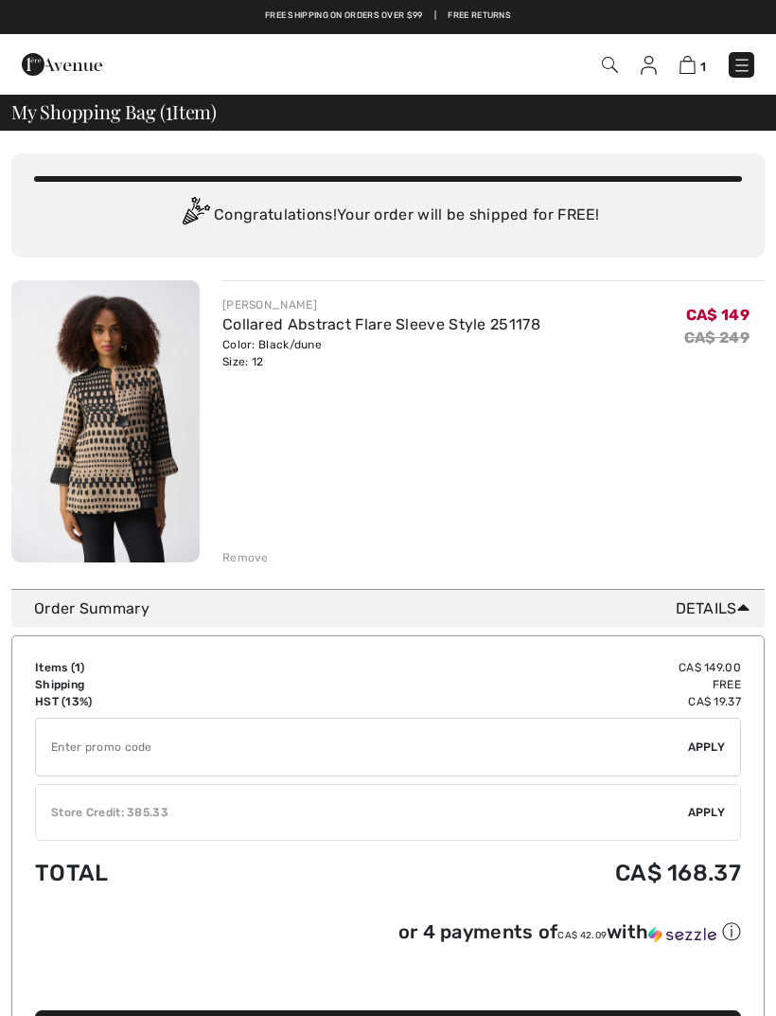
click at [746, 64] on img at bounding box center [742, 65] width 19 height 19
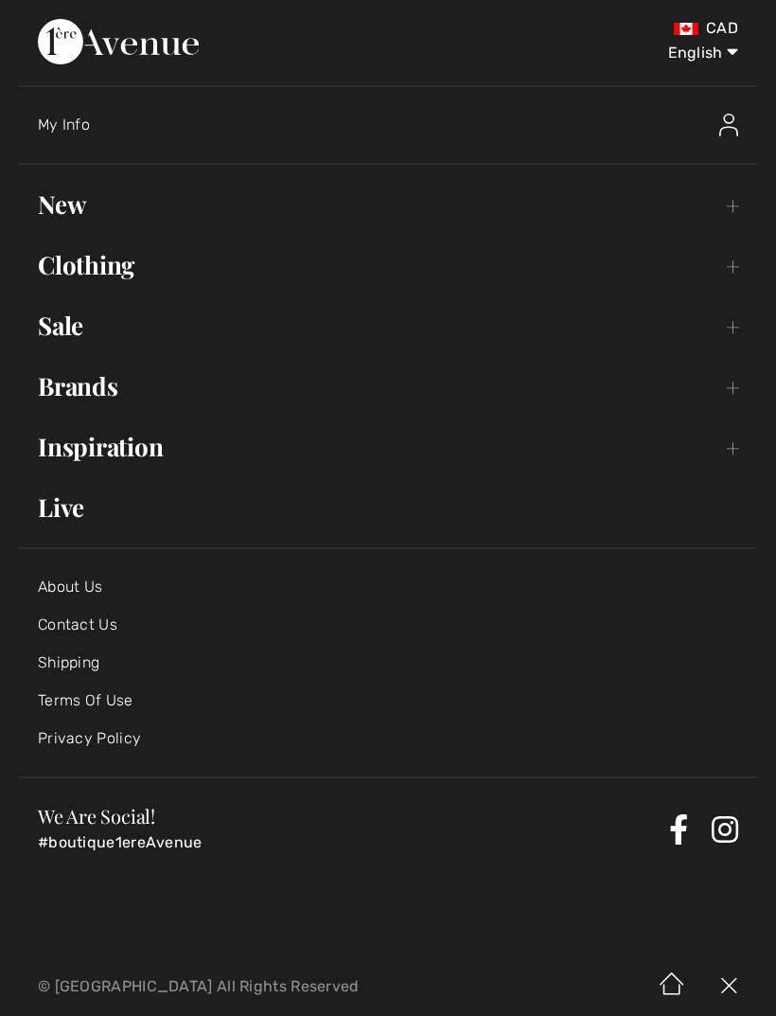
click at [69, 335] on link "Sale Toggle submenu" at bounding box center [388, 326] width 738 height 42
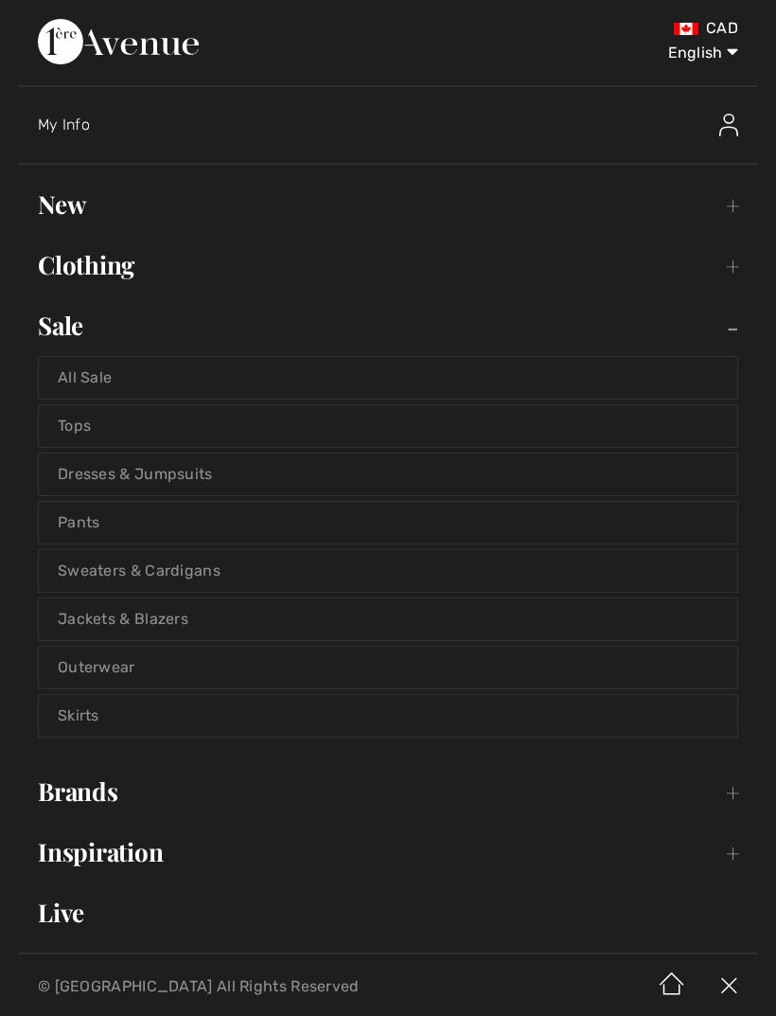
click at [72, 213] on link "New Toggle submenu" at bounding box center [388, 205] width 738 height 42
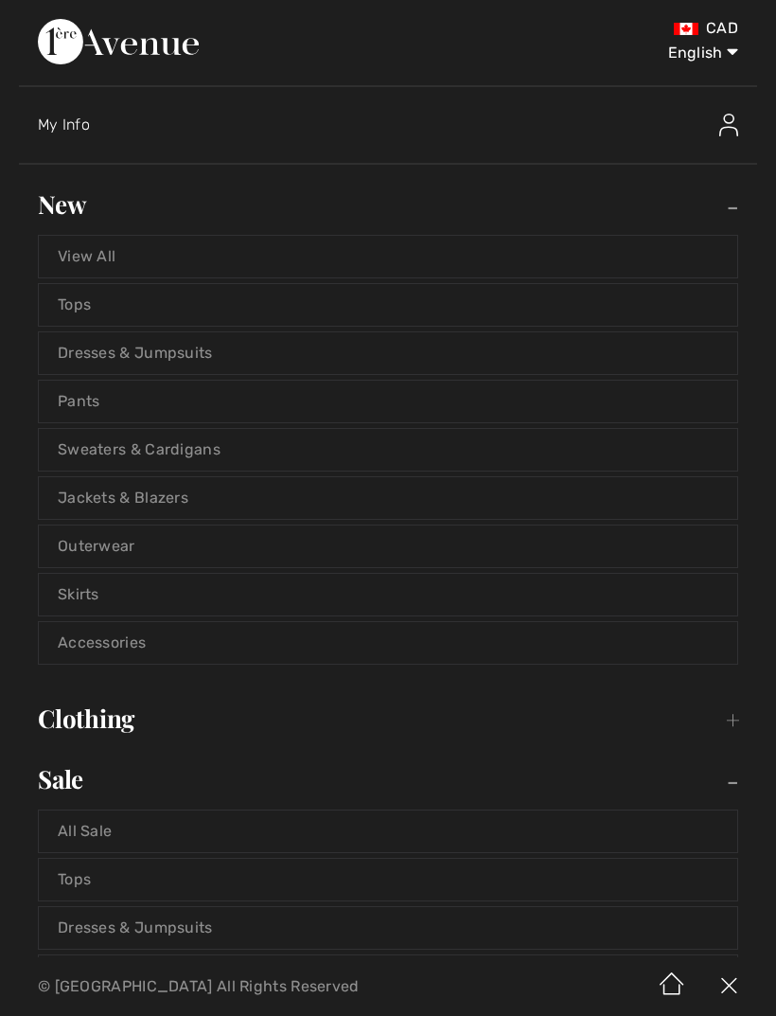
click at [104, 362] on link "Dresses & Jumpsuits" at bounding box center [388, 353] width 698 height 42
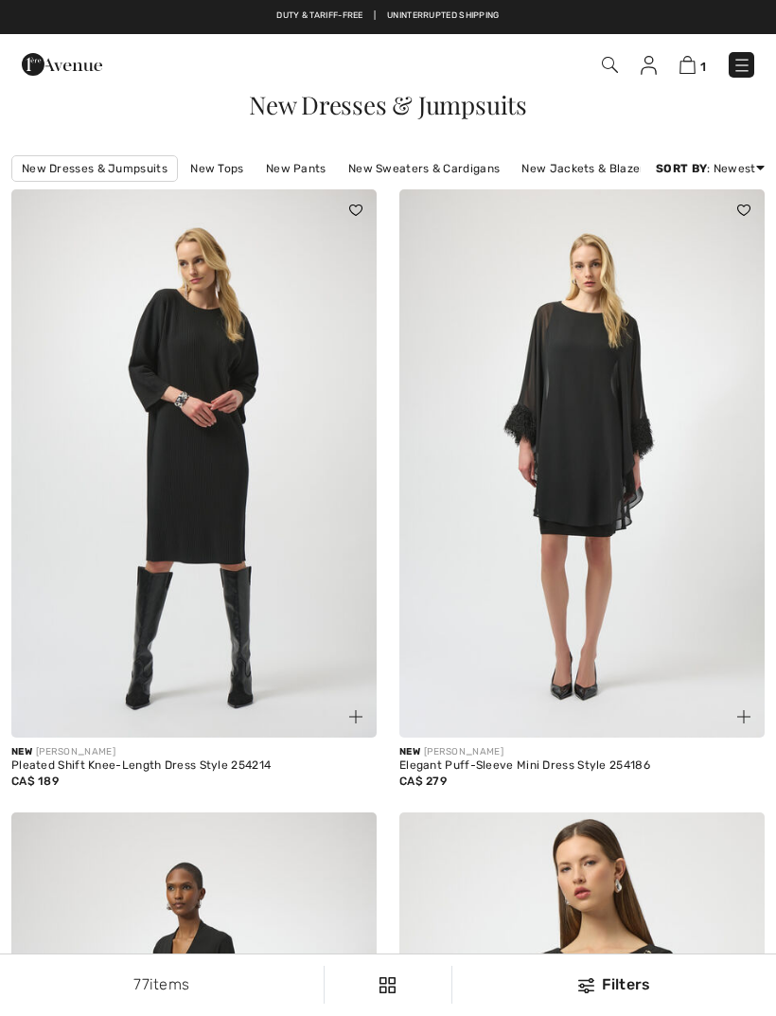
checkbox input "true"
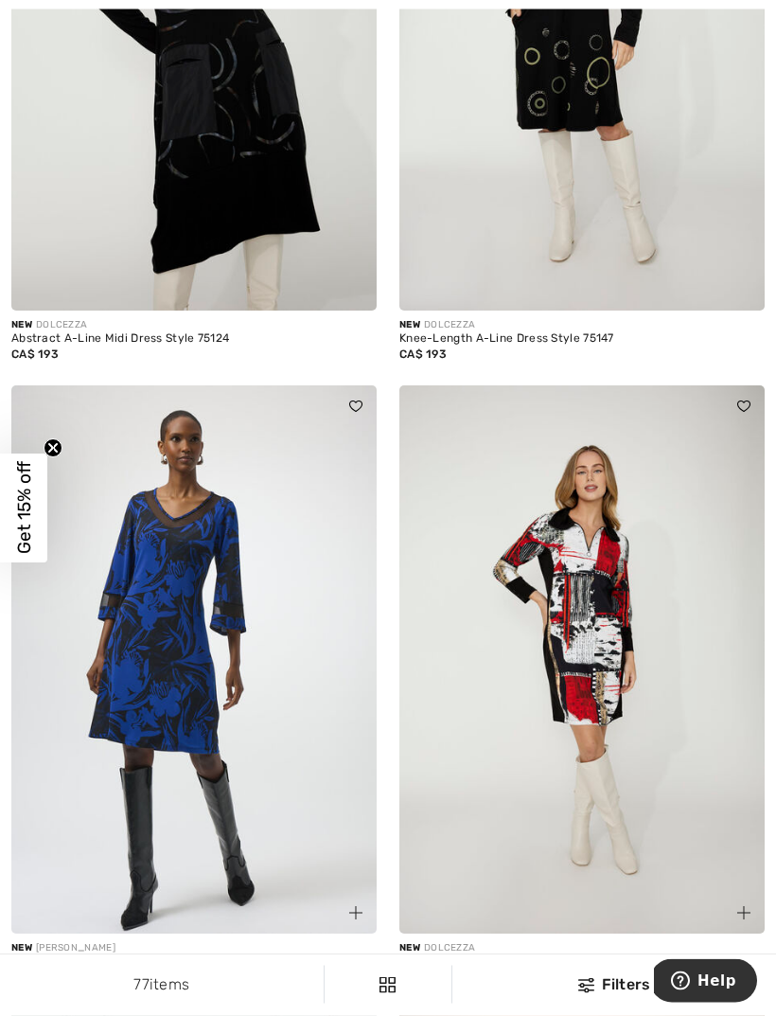
scroll to position [2295, 0]
click at [186, 677] on img at bounding box center [193, 658] width 365 height 548
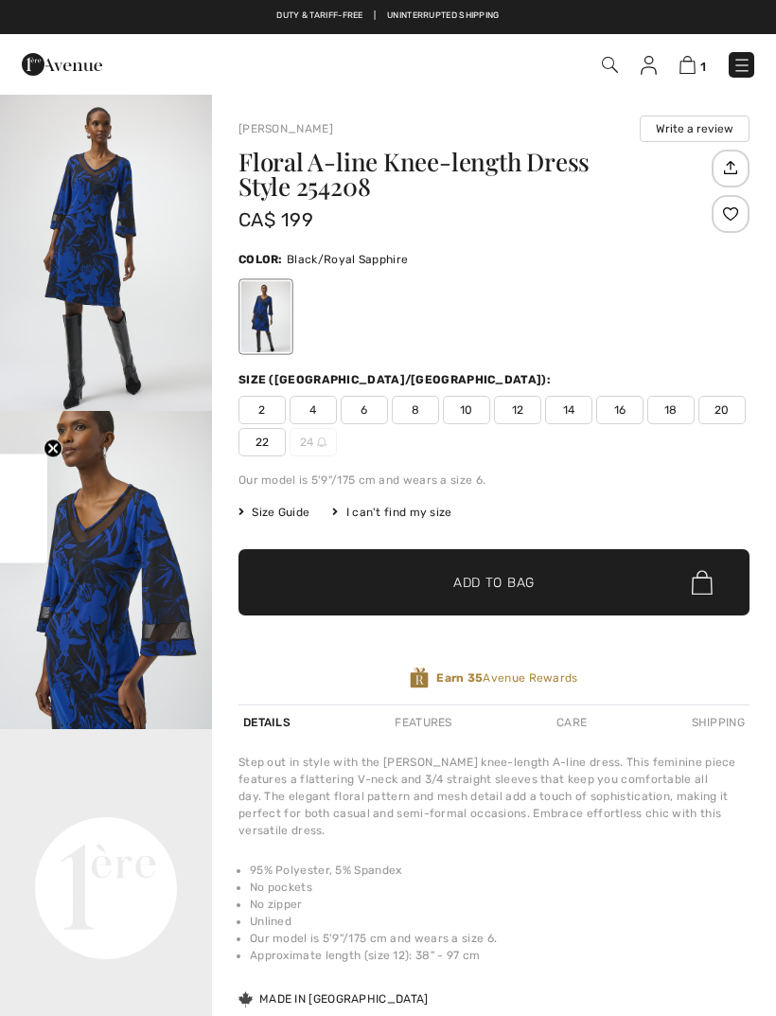
checkbox input "true"
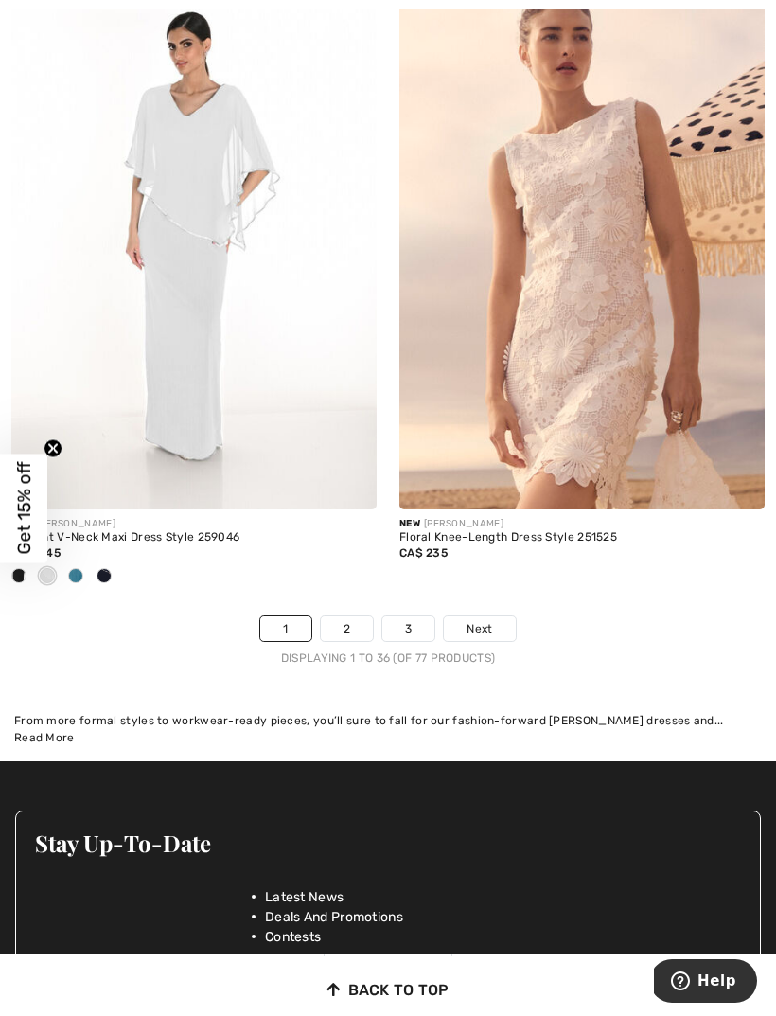
scroll to position [11433, 0]
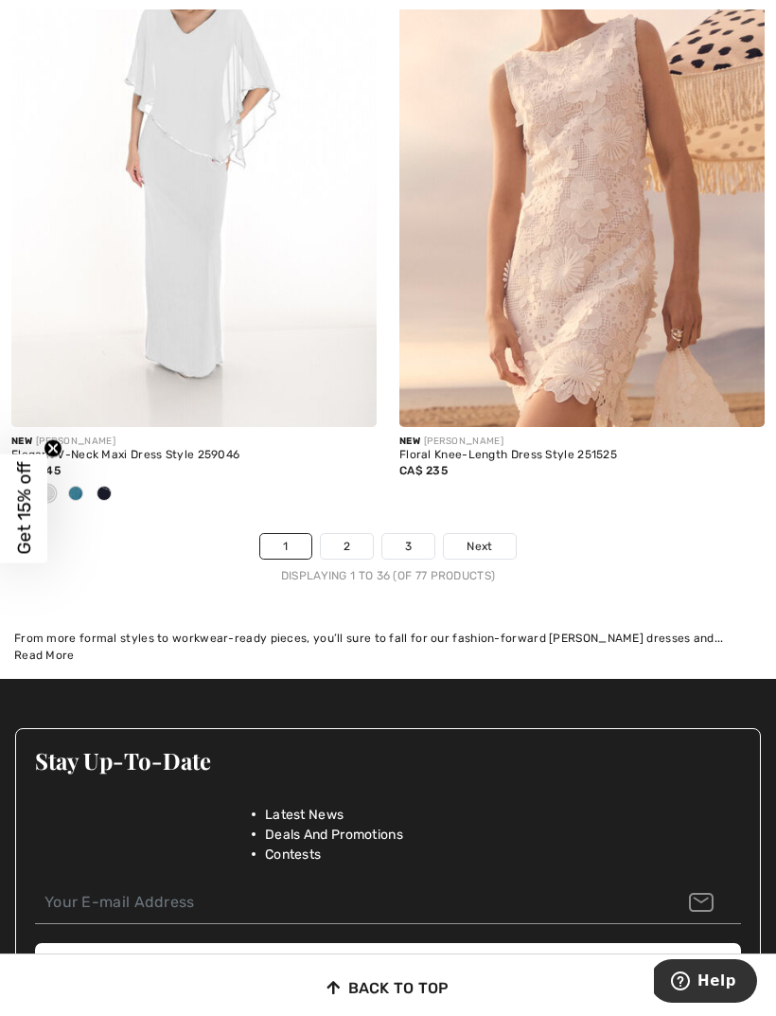
click at [472, 538] on span "Next" at bounding box center [480, 546] width 26 height 17
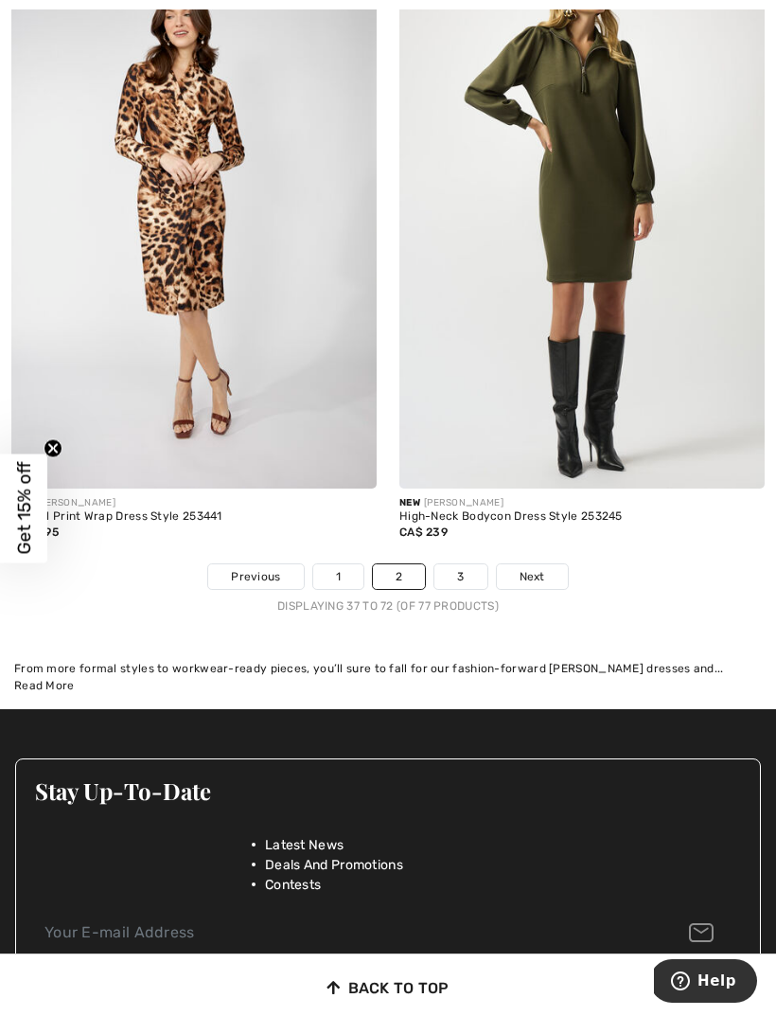
scroll to position [11462, 0]
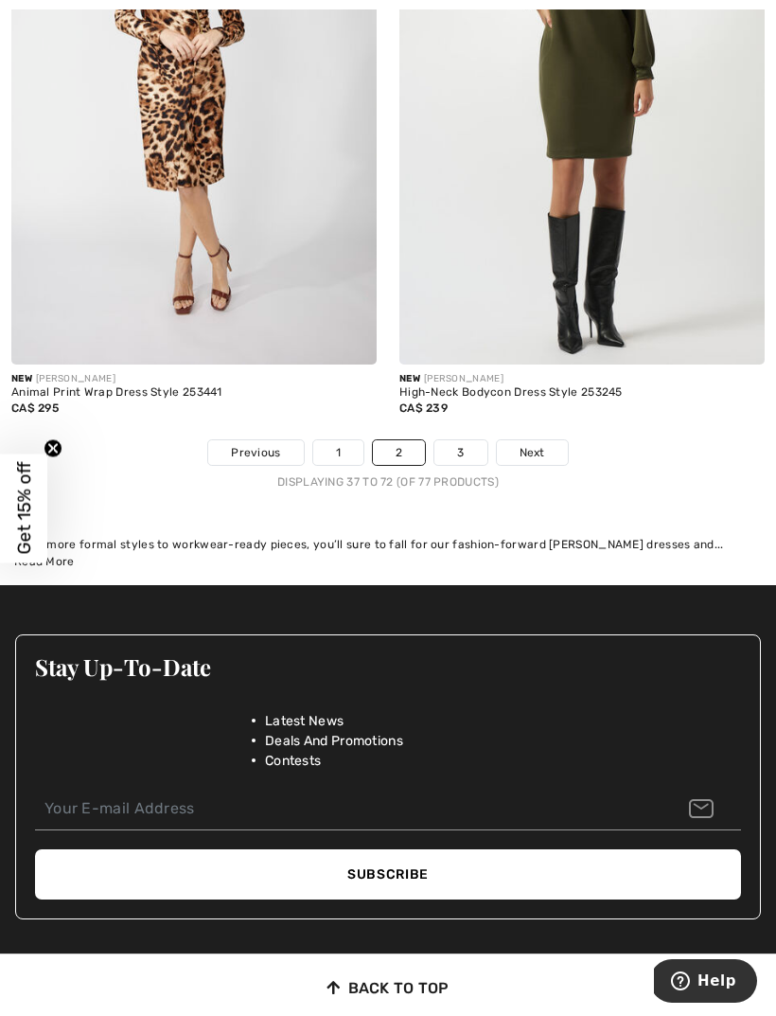
click at [532, 444] on span "Next" at bounding box center [533, 452] width 26 height 17
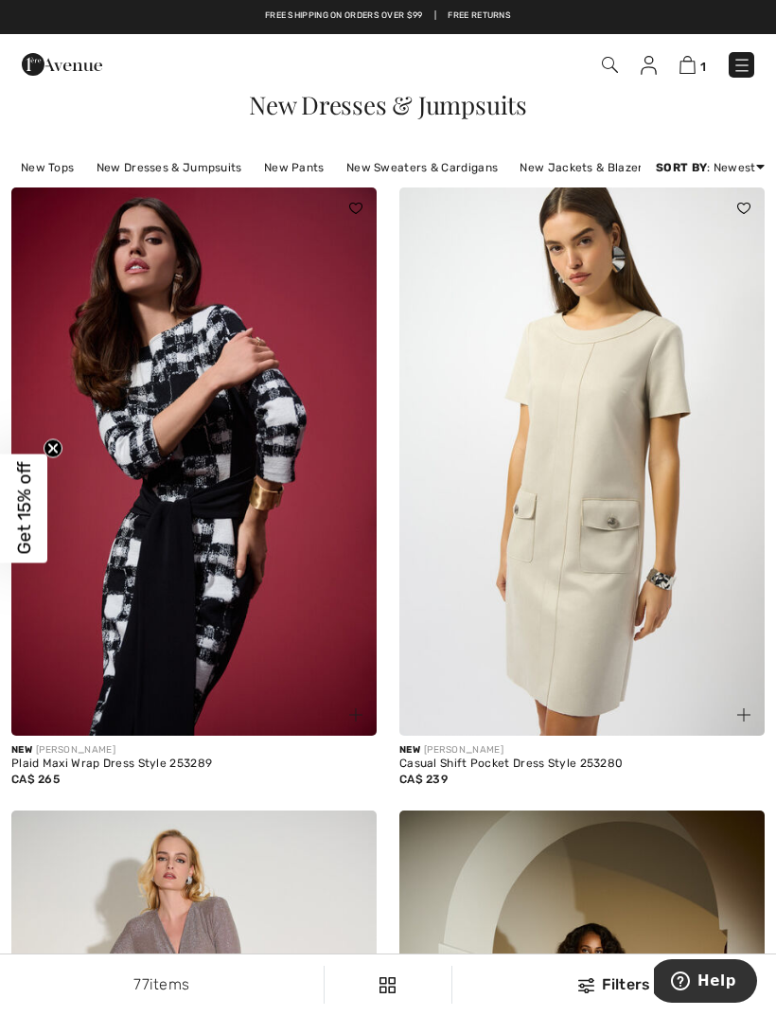
click at [750, 75] on img at bounding box center [742, 65] width 19 height 19
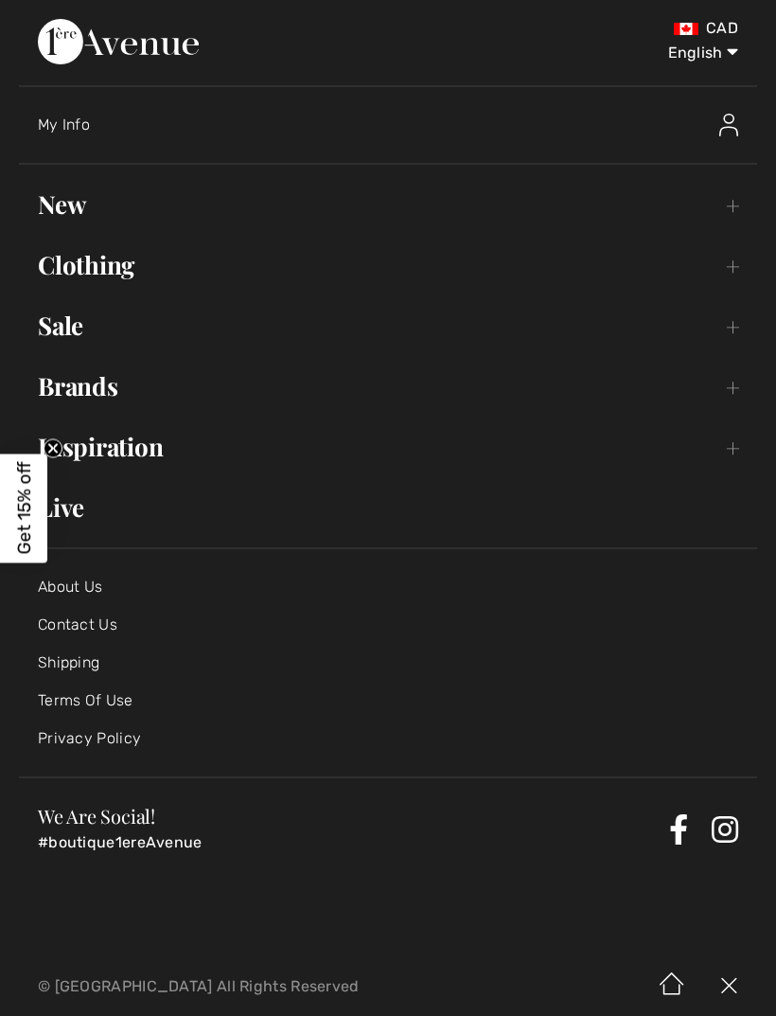
click at [110, 271] on link "Clothing Toggle submenu" at bounding box center [388, 265] width 738 height 42
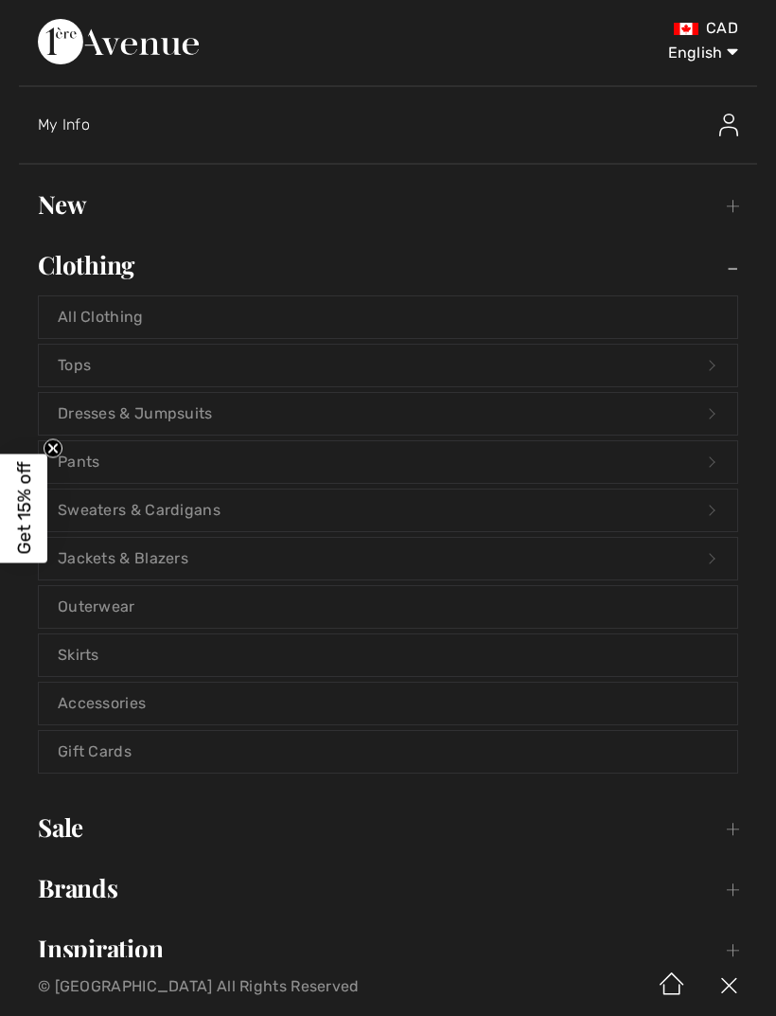
click at [130, 418] on link "Dresses & Jumpsuits Open submenu" at bounding box center [388, 414] width 698 height 42
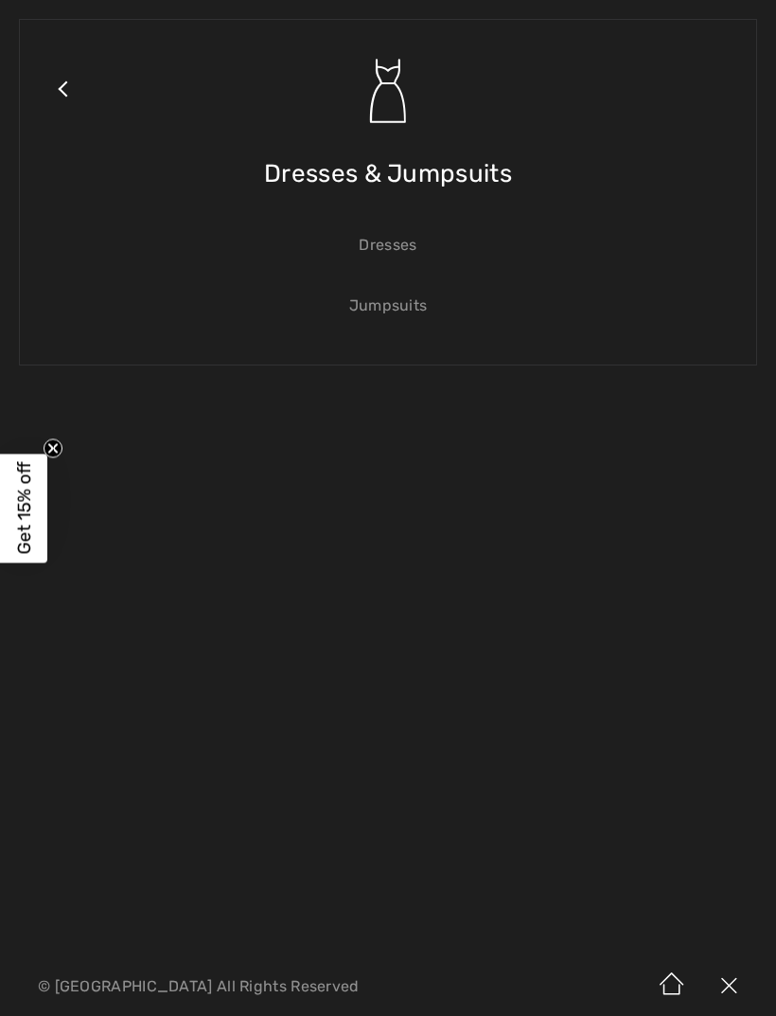
click at [397, 242] on link "Dresses" at bounding box center [388, 245] width 698 height 42
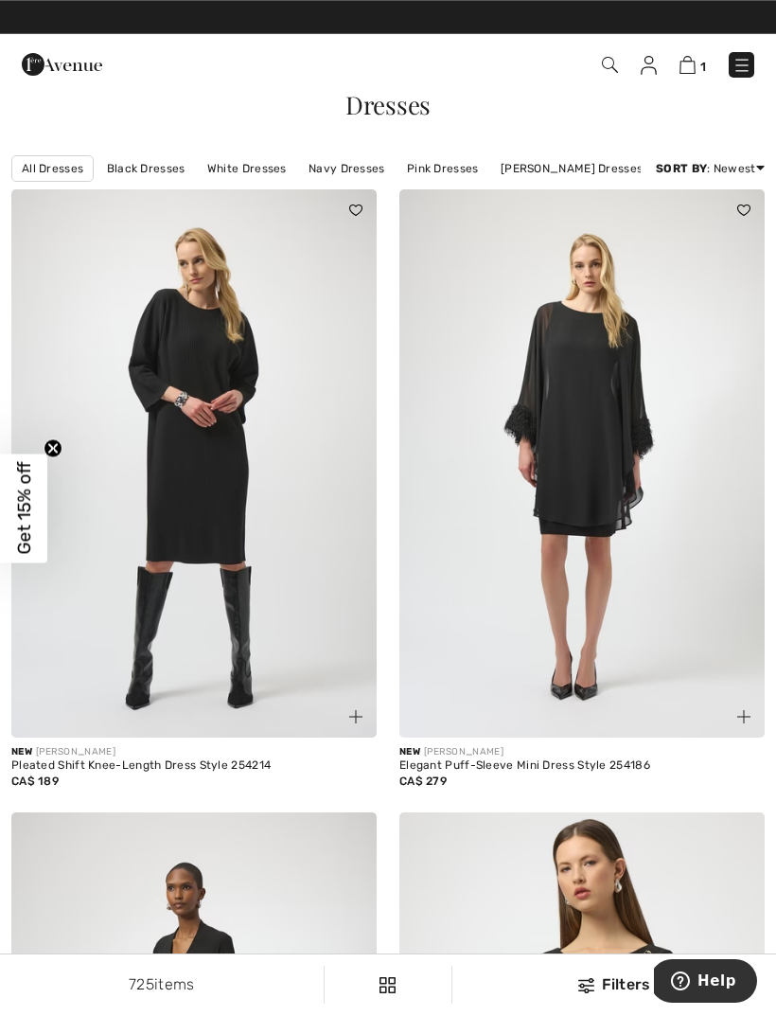
click at [747, 74] on img at bounding box center [742, 65] width 19 height 19
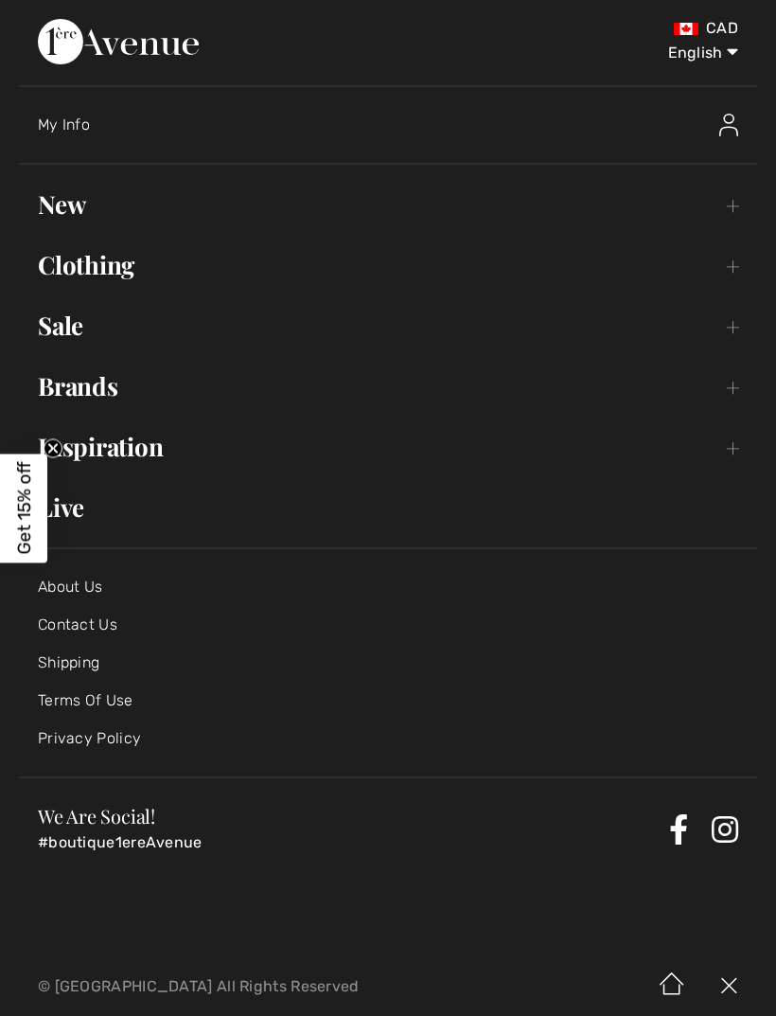
click at [126, 265] on link "Clothing Toggle submenu" at bounding box center [388, 265] width 738 height 42
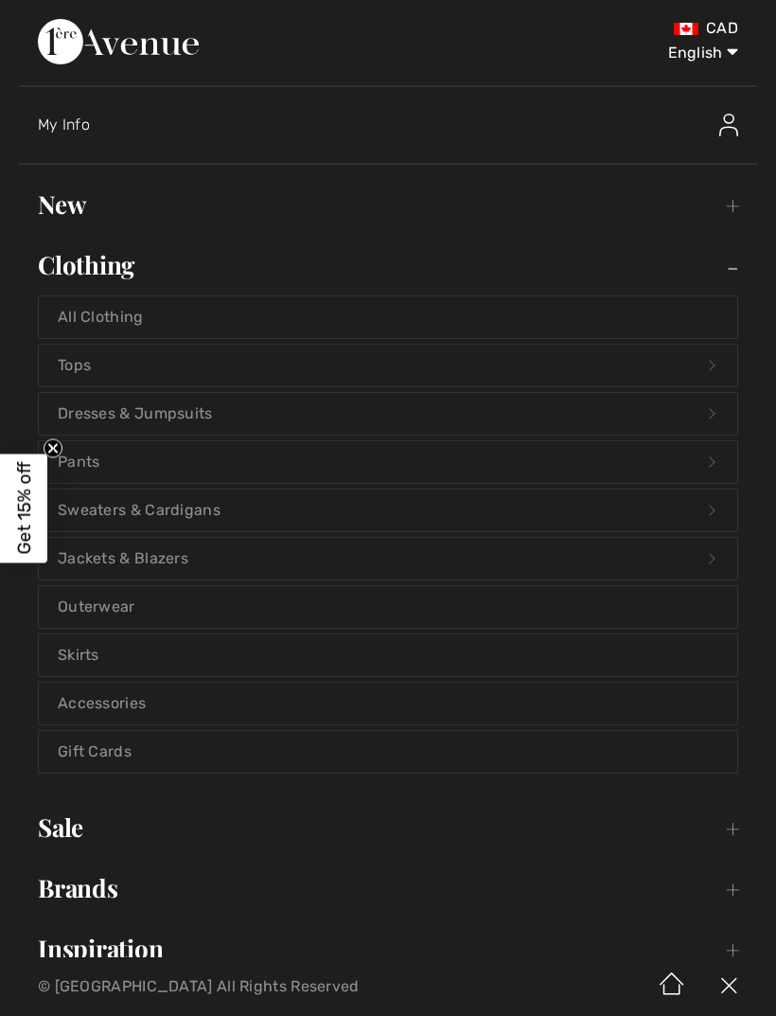
click at [150, 417] on link "Dresses & Jumpsuits Open submenu" at bounding box center [388, 414] width 698 height 42
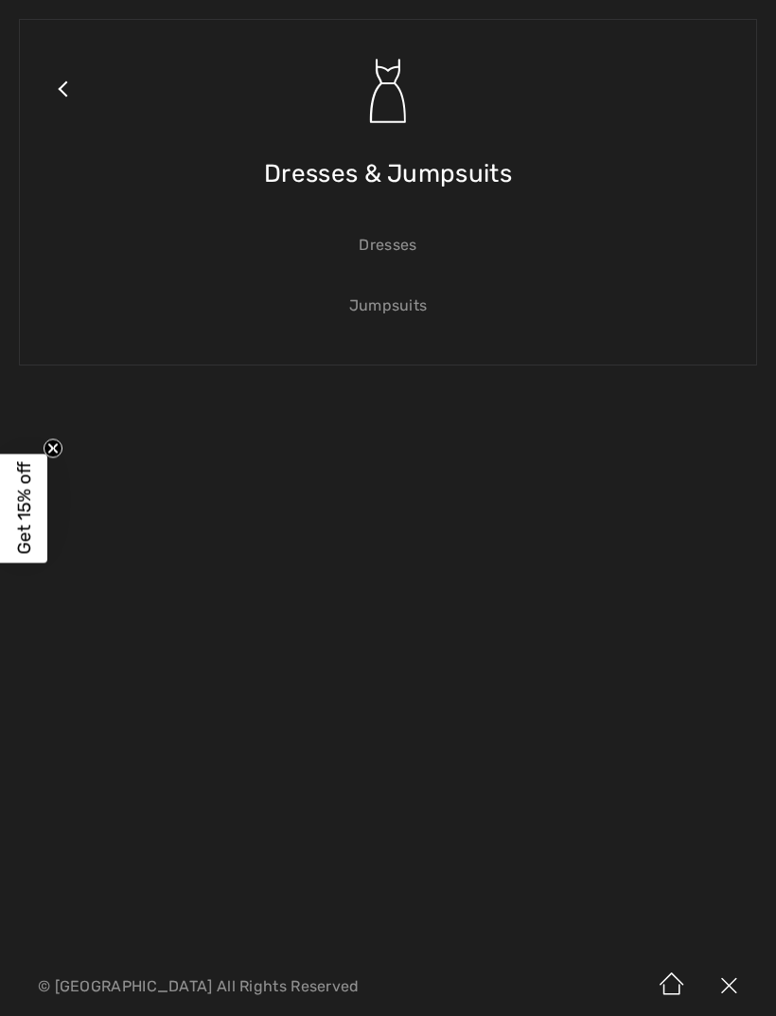
click at [406, 247] on link "Dresses" at bounding box center [388, 245] width 698 height 42
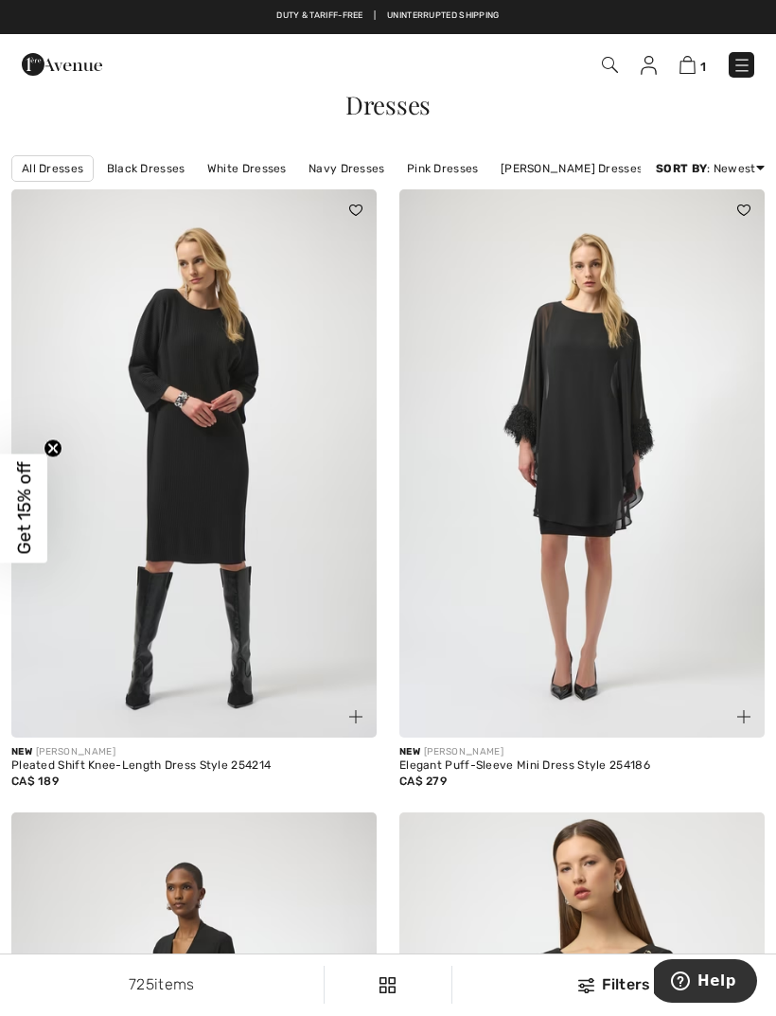
click at [600, 974] on div "Filters" at bounding box center [614, 984] width 301 height 23
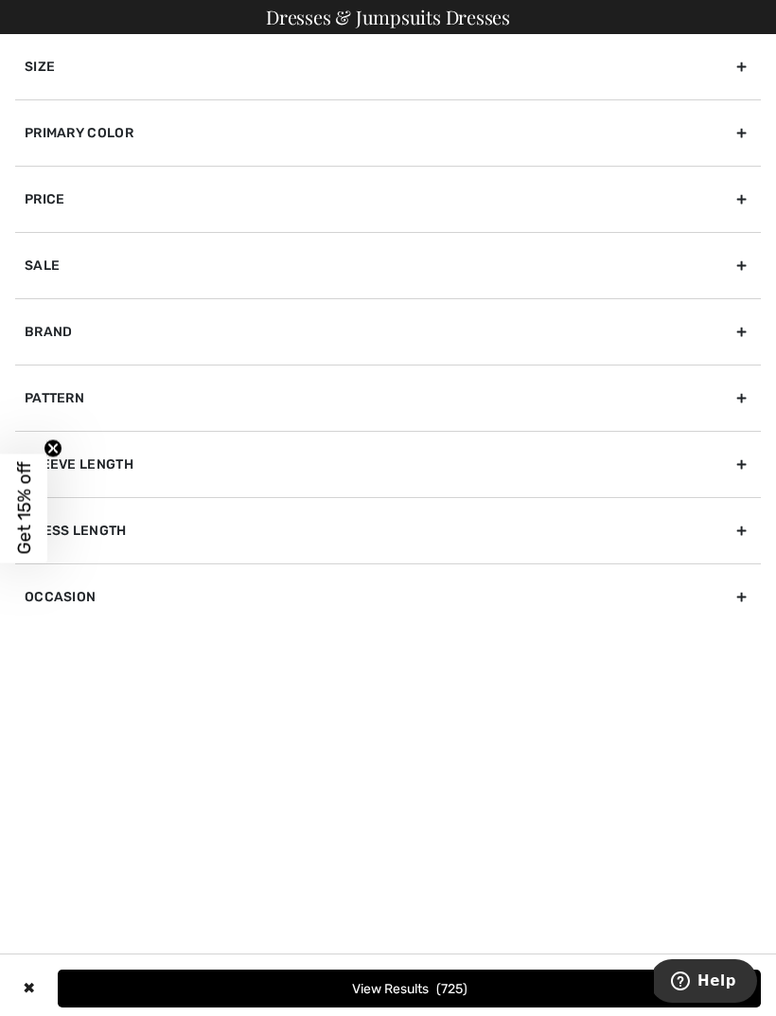
click at [132, 341] on div "Brand" at bounding box center [388, 331] width 746 height 66
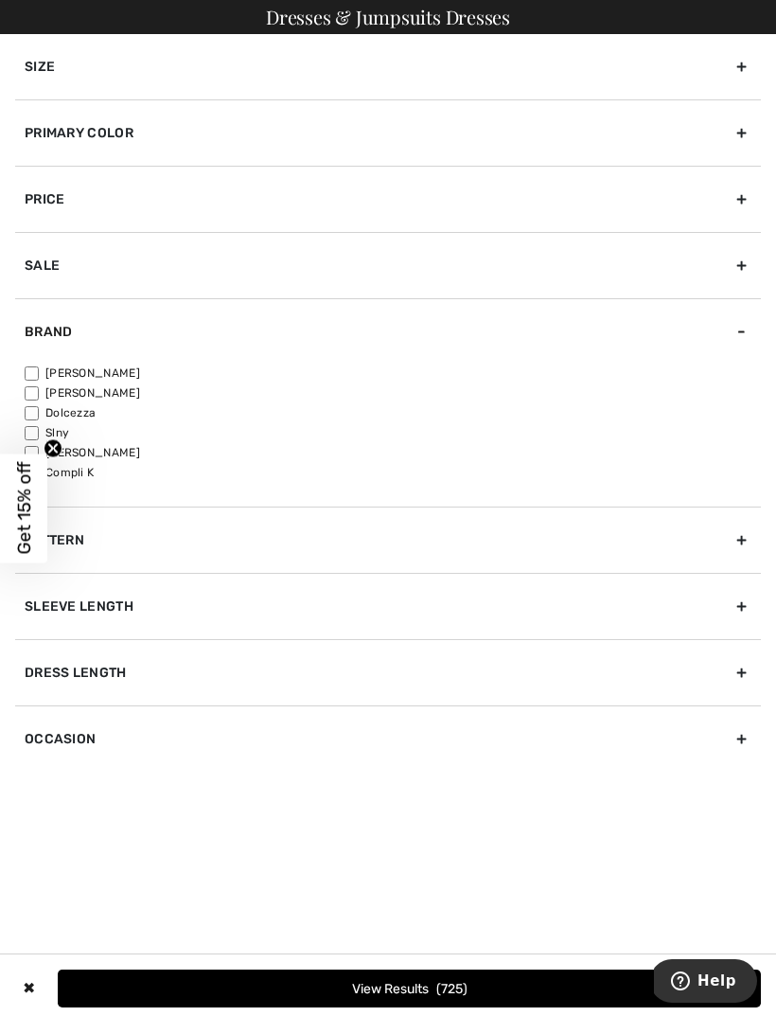
click at [38, 371] on input"] "[PERSON_NAME]" at bounding box center [32, 373] width 14 height 14
checkbox input"] "true"
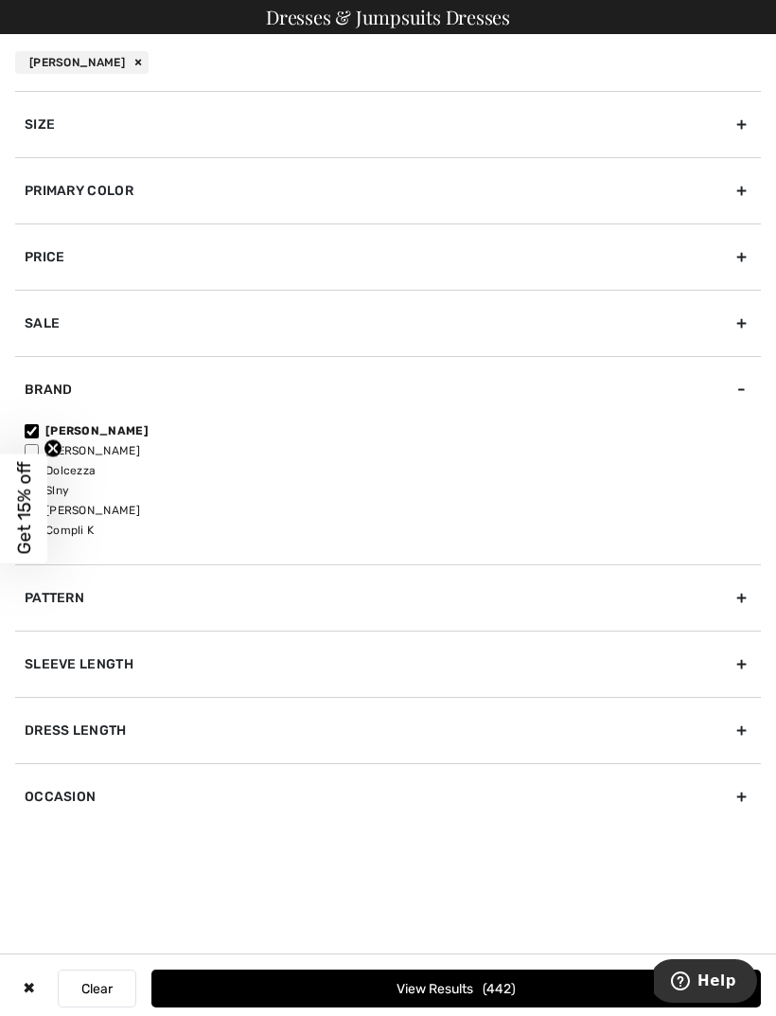
click at [134, 131] on div "Size" at bounding box center [388, 124] width 746 height 66
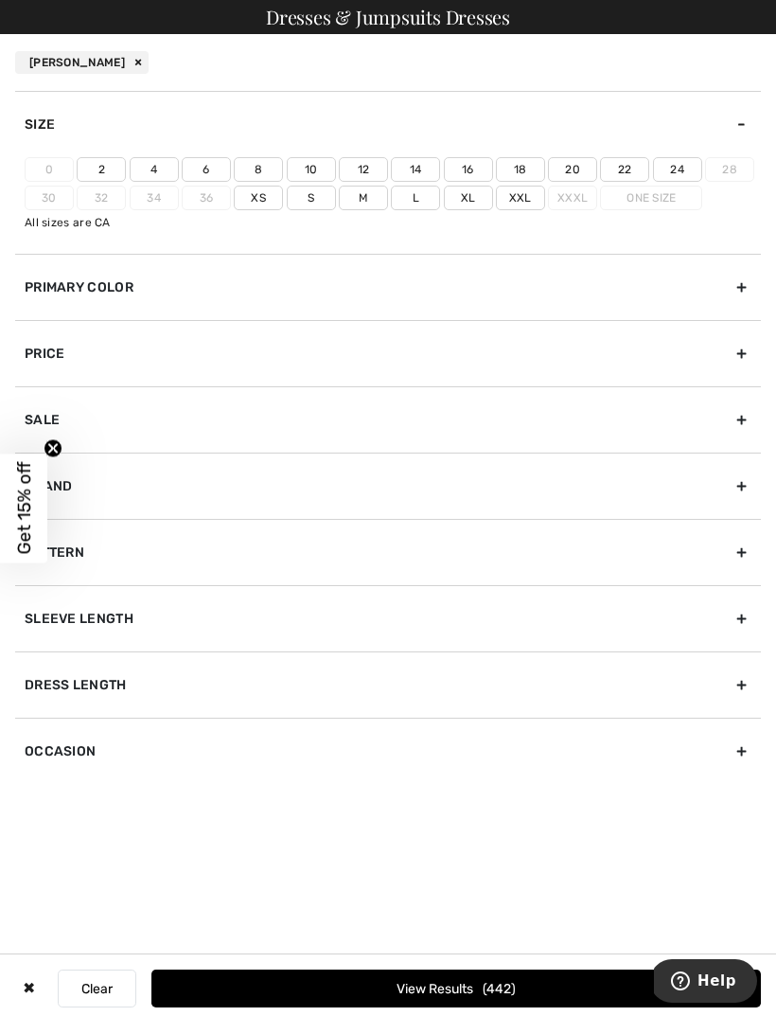
click at [424, 176] on label "14" at bounding box center [415, 169] width 49 height 25
click at [0, 0] on input"] "14" at bounding box center [0, 0] width 0 height 0
click at [515, 986] on button "View Results 194" at bounding box center [456, 988] width 610 height 38
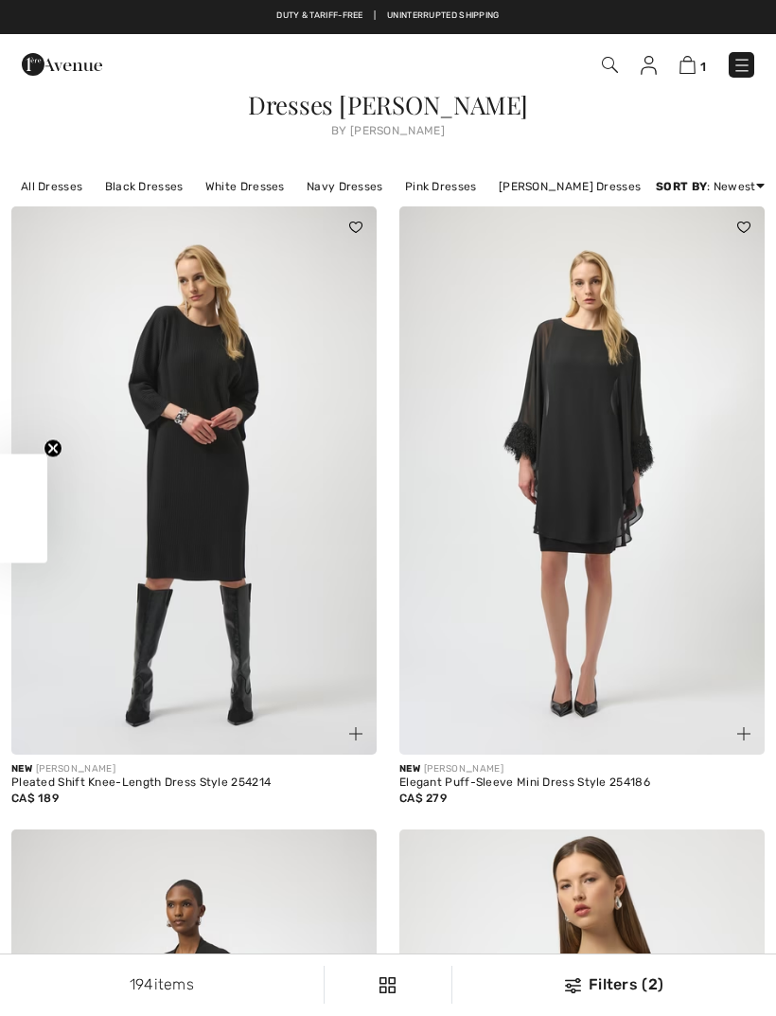
checkbox input "true"
click at [584, 353] on img at bounding box center [581, 480] width 365 height 548
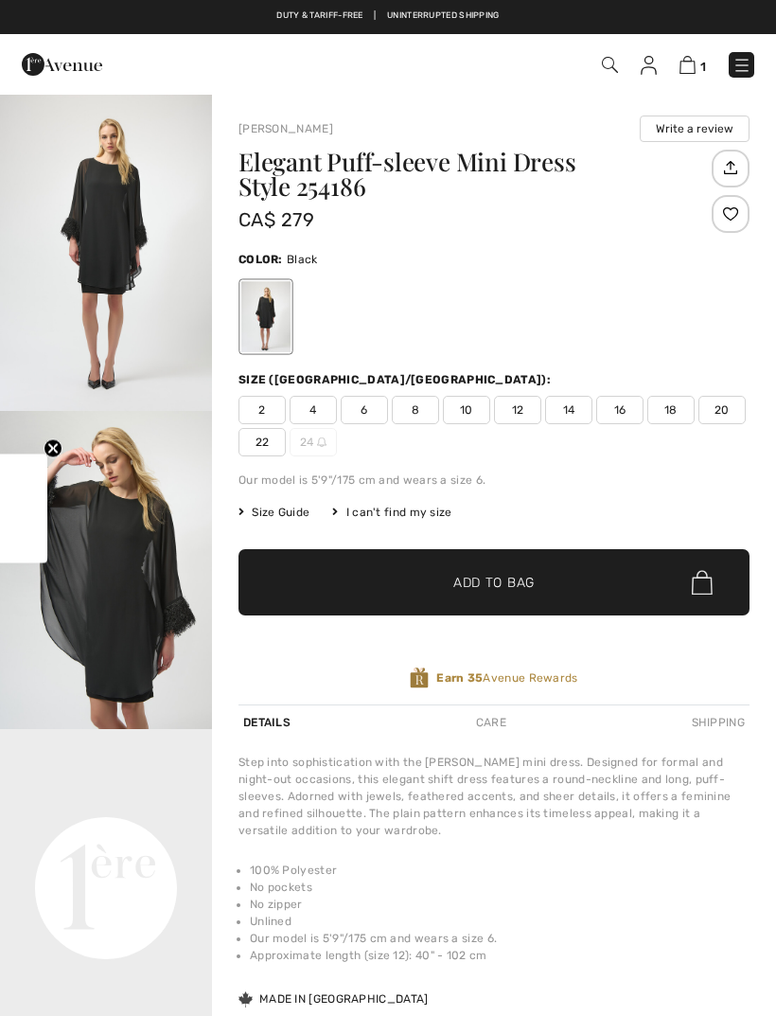
checkbox input "true"
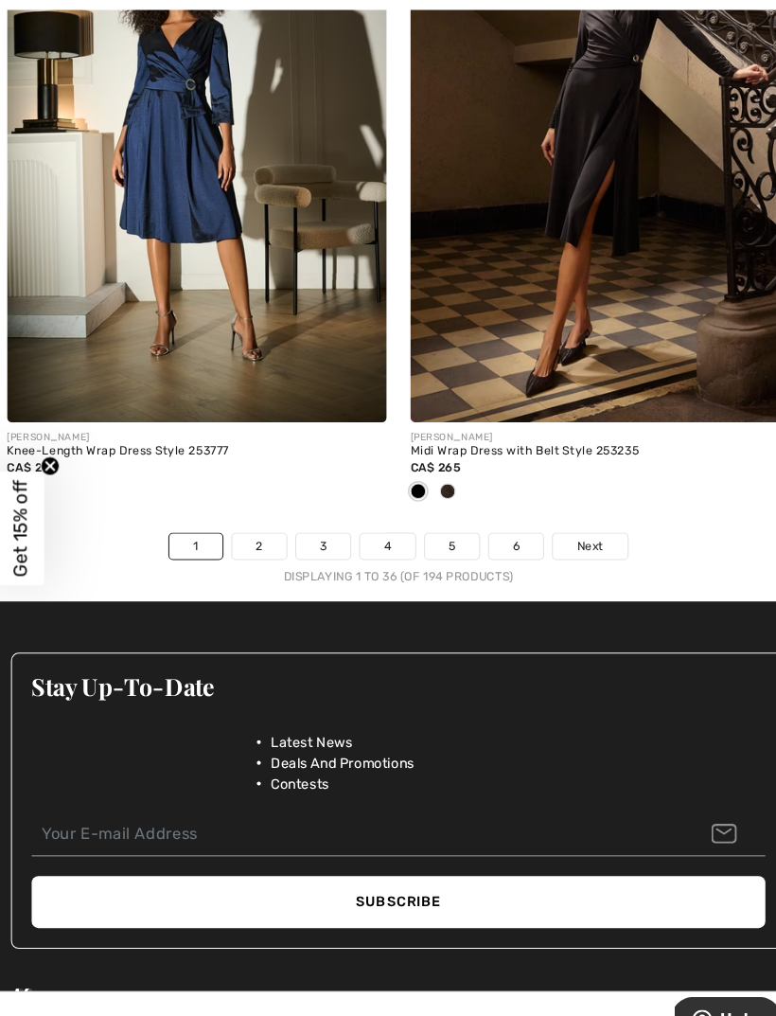
scroll to position [11471, 0]
click at [567, 517] on span "Next" at bounding box center [572, 525] width 26 height 17
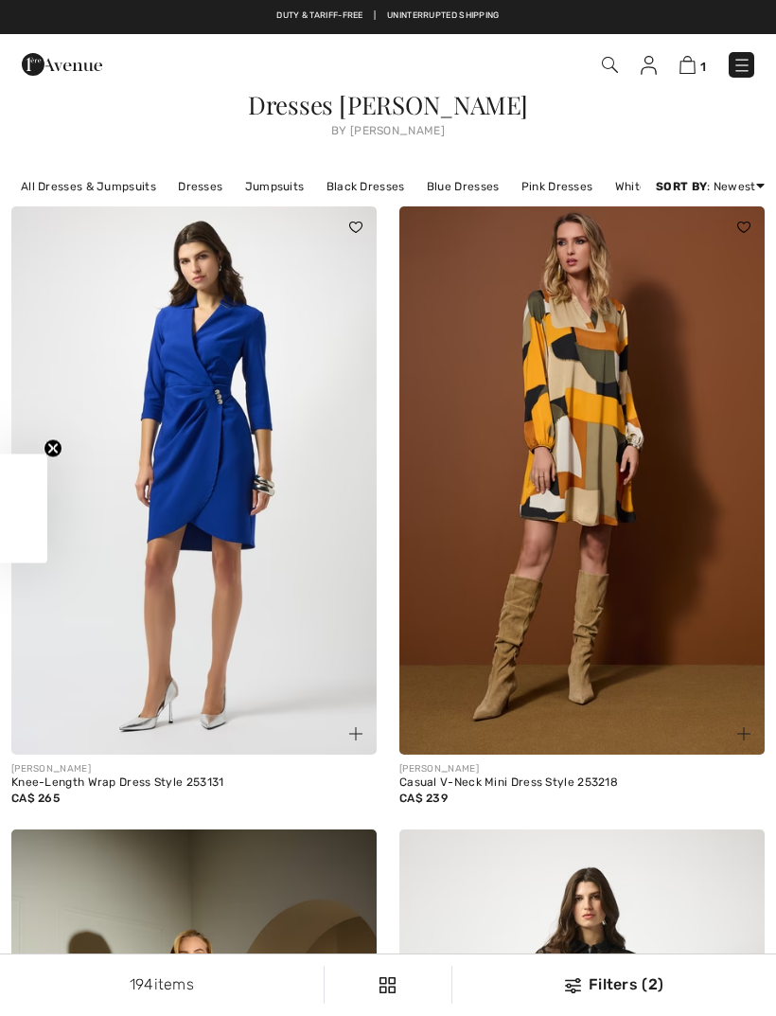
checkbox input "true"
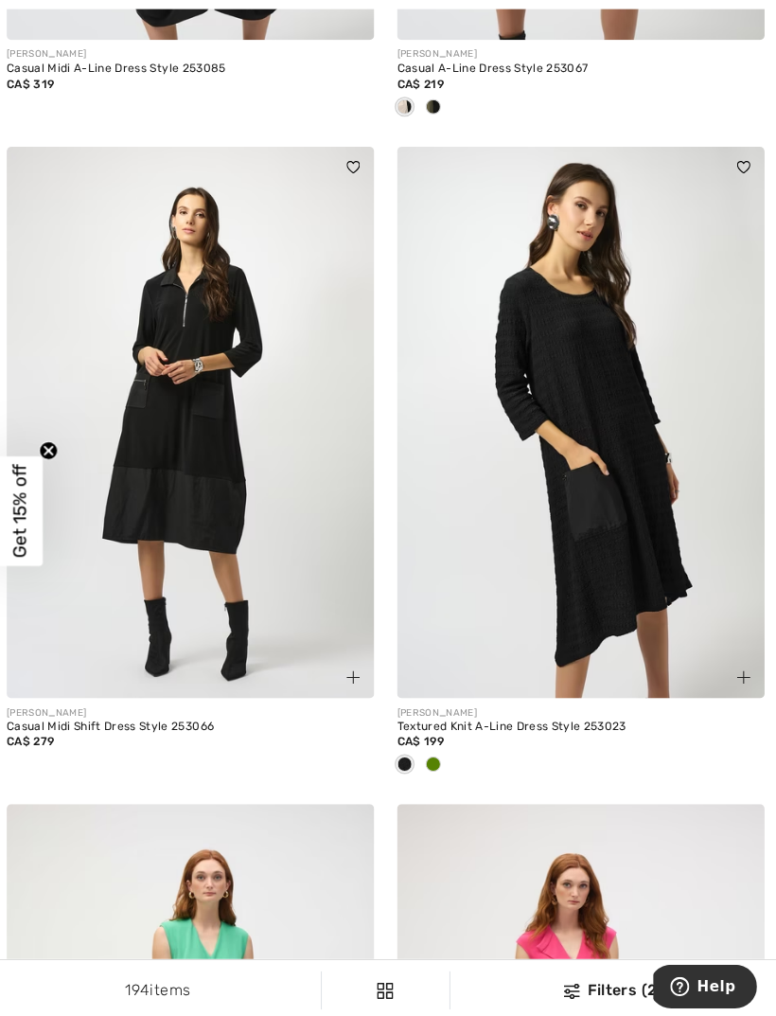
scroll to position [10656, 0]
click at [441, 745] on div at bounding box center [435, 759] width 28 height 31
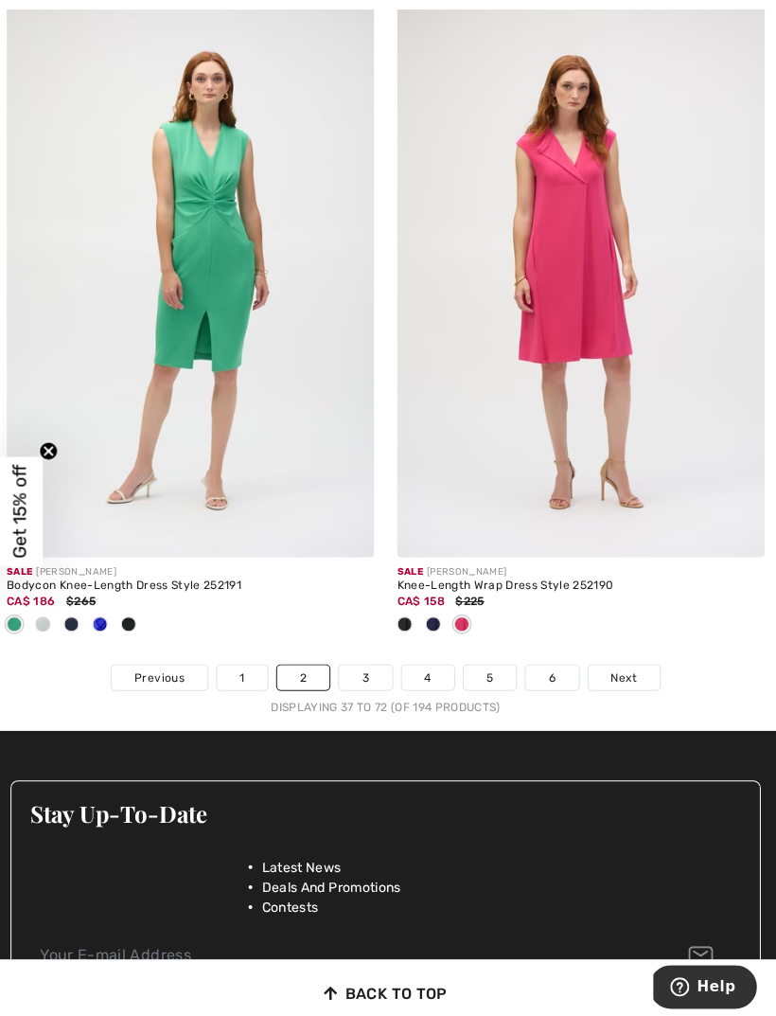
scroll to position [11448, 0]
click at [616, 664] on span "Next" at bounding box center [625, 672] width 26 height 17
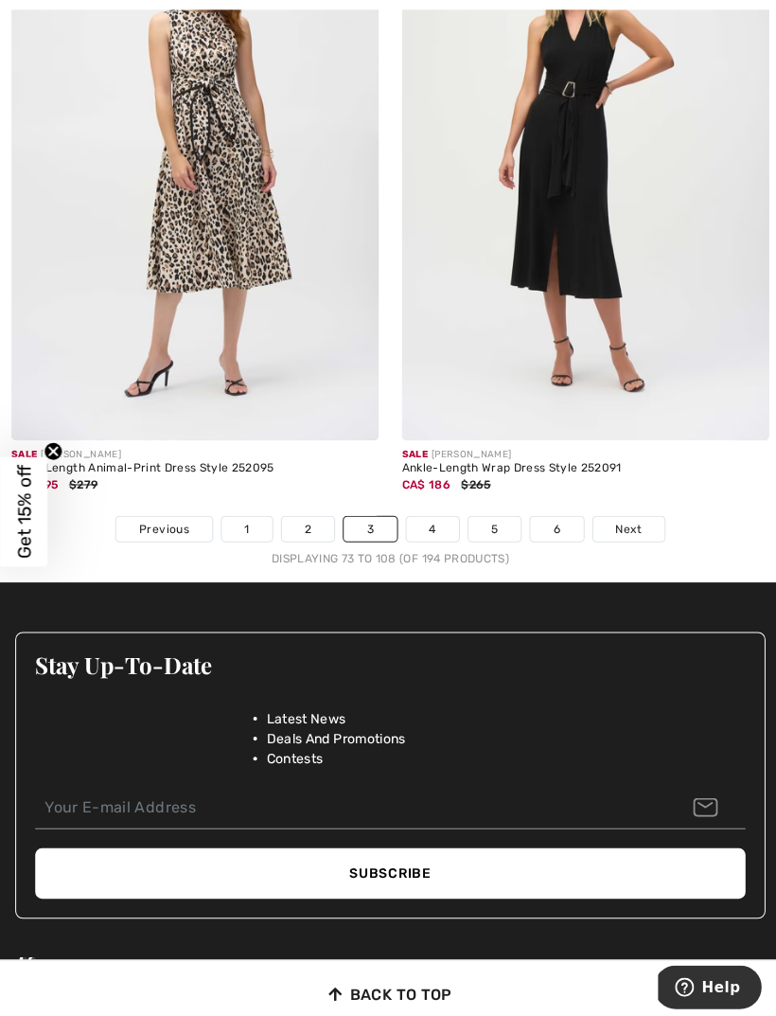
scroll to position [11627, 0]
click at [626, 517] on span "Next" at bounding box center [625, 525] width 26 height 17
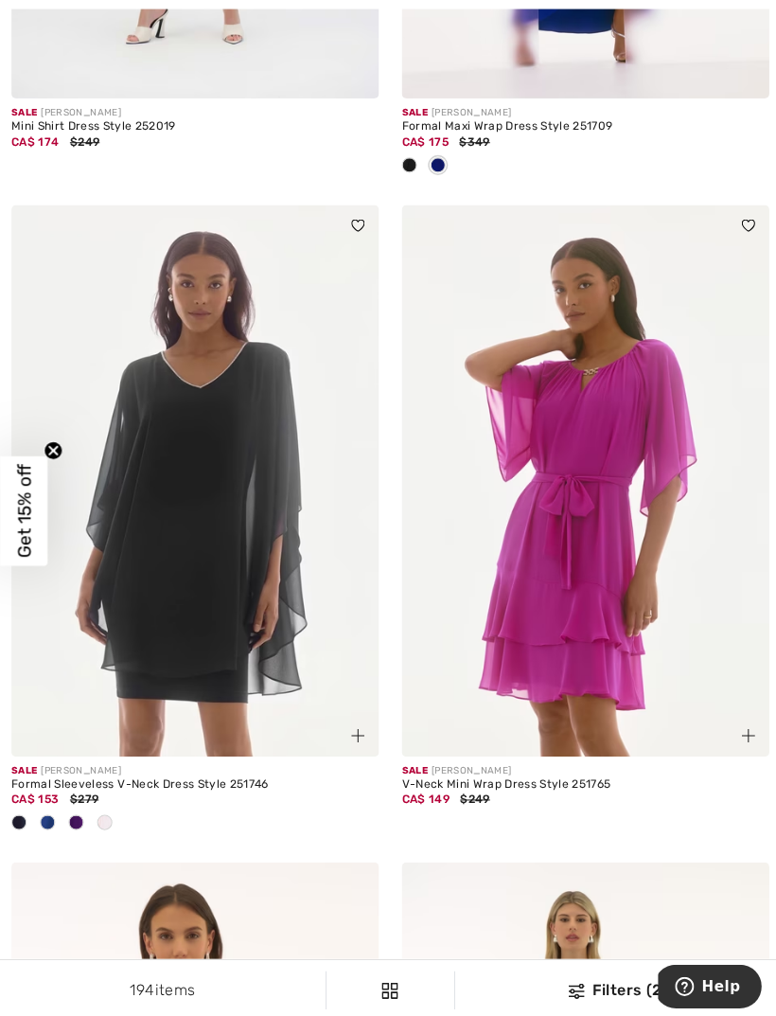
scroll to position [1279, 0]
click at [189, 324] on img at bounding box center [193, 478] width 365 height 548
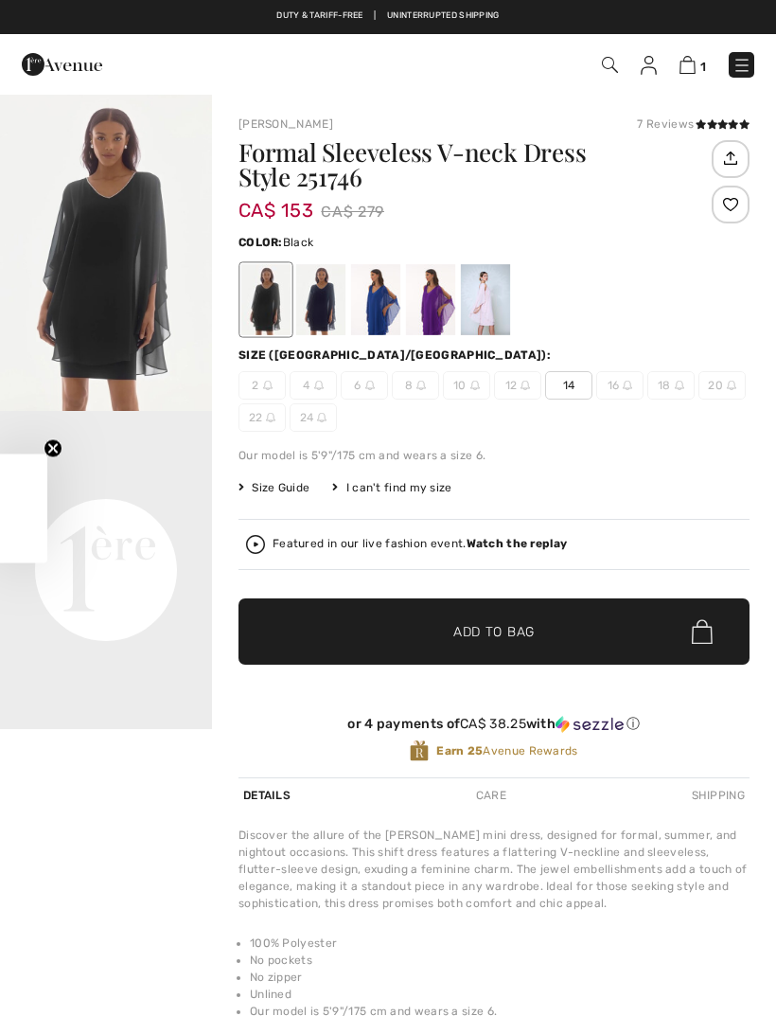
checkbox input "true"
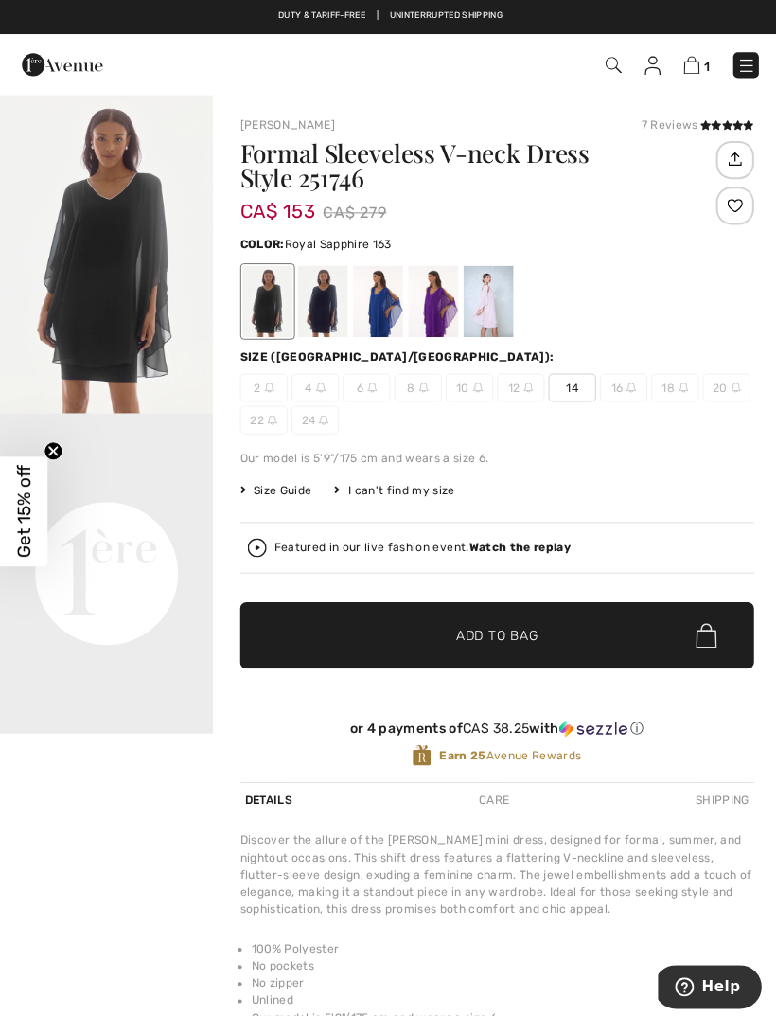
click at [392, 312] on div at bounding box center [375, 299] width 49 height 71
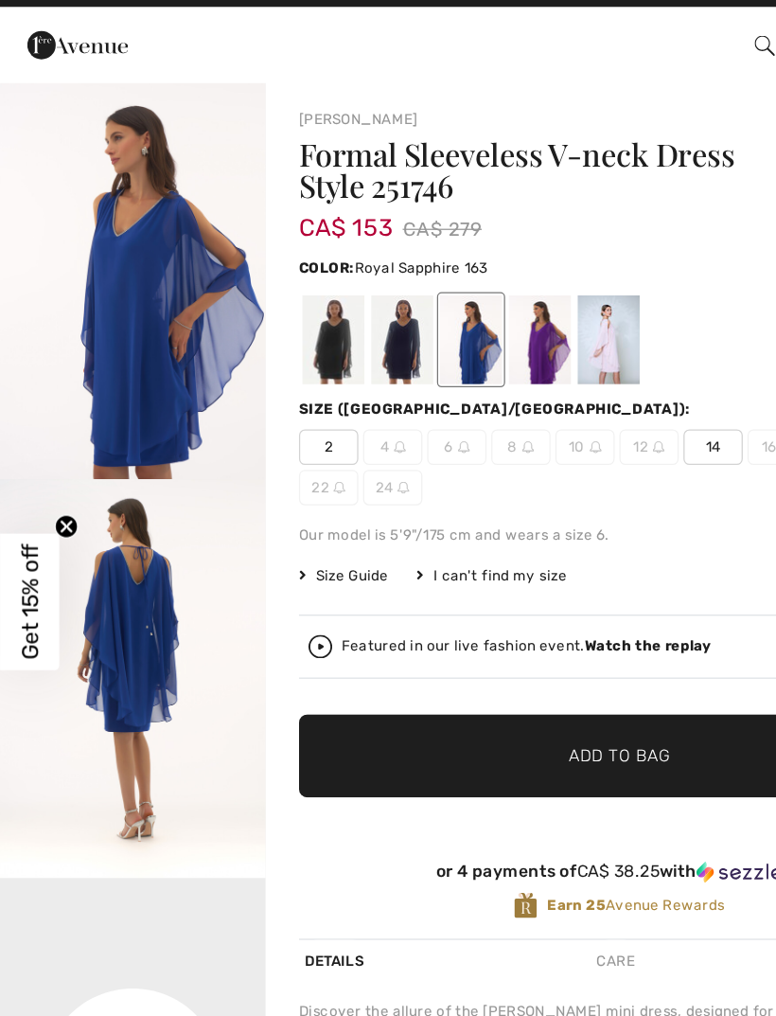
click at [442, 286] on div at bounding box center [430, 299] width 49 height 71
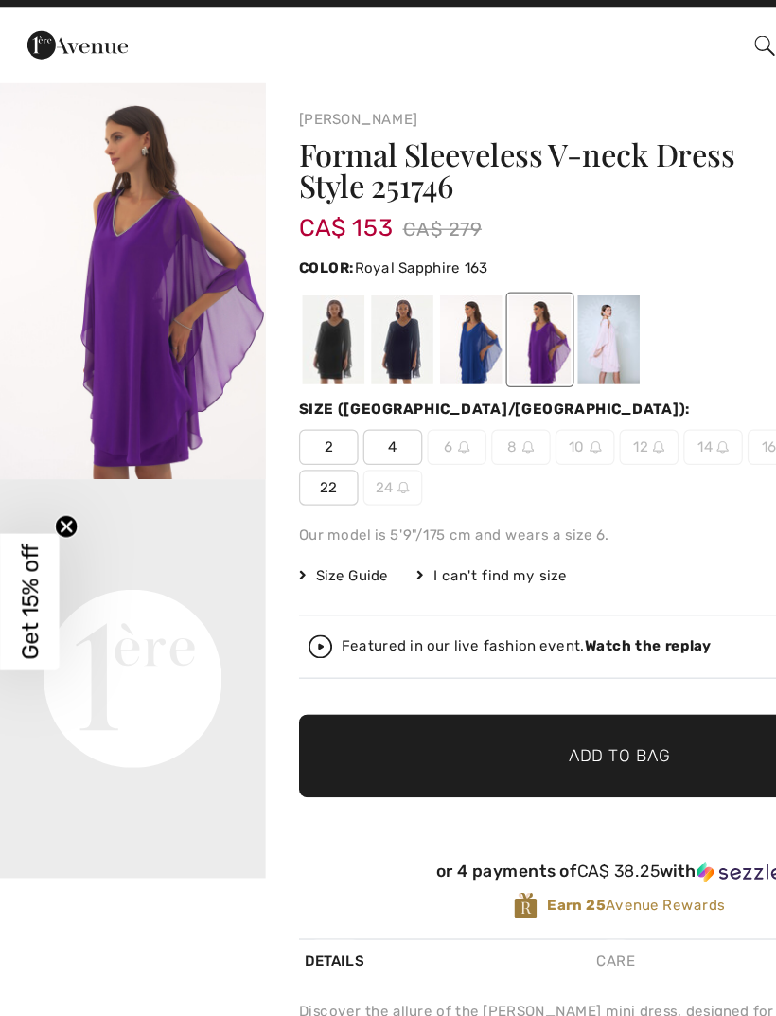
click at [382, 283] on div at bounding box center [375, 299] width 49 height 71
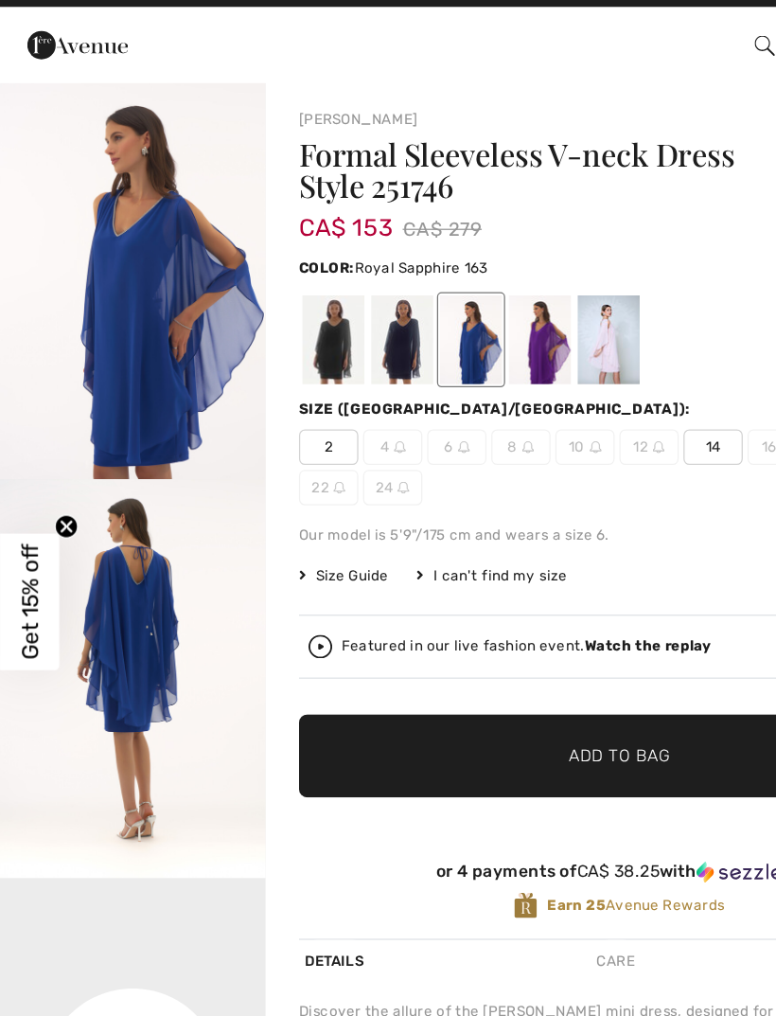
click at [513, 537] on strong "Watch the replay" at bounding box center [517, 543] width 101 height 13
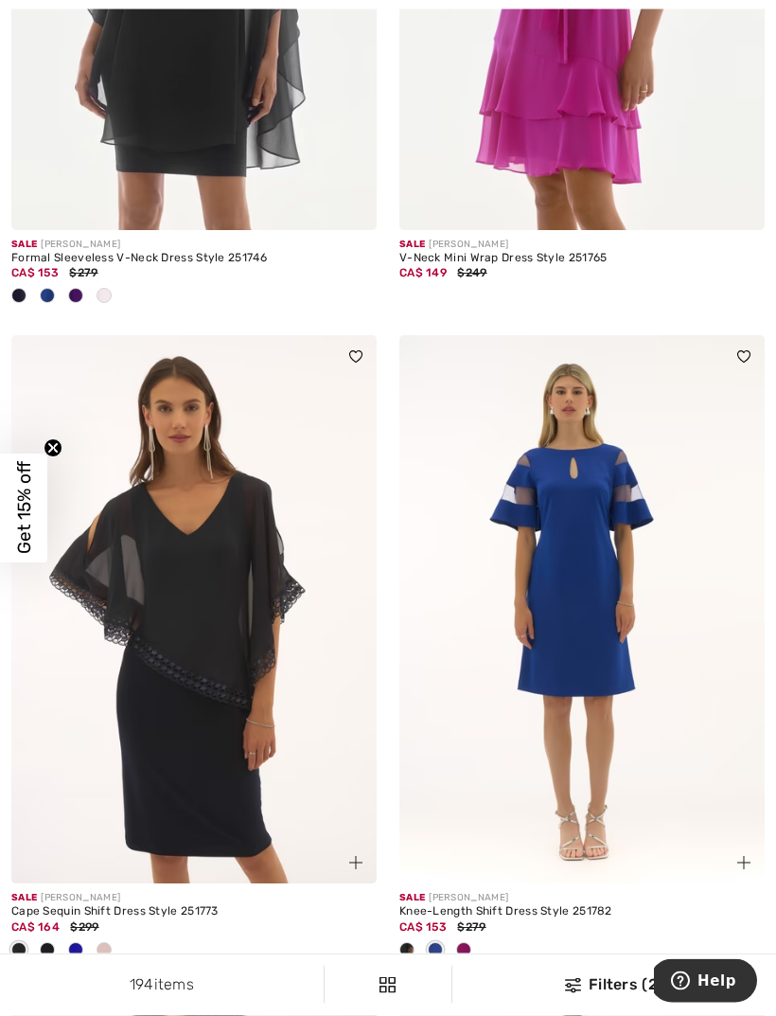
scroll to position [1801, 0]
click at [77, 950] on span at bounding box center [75, 949] width 15 height 15
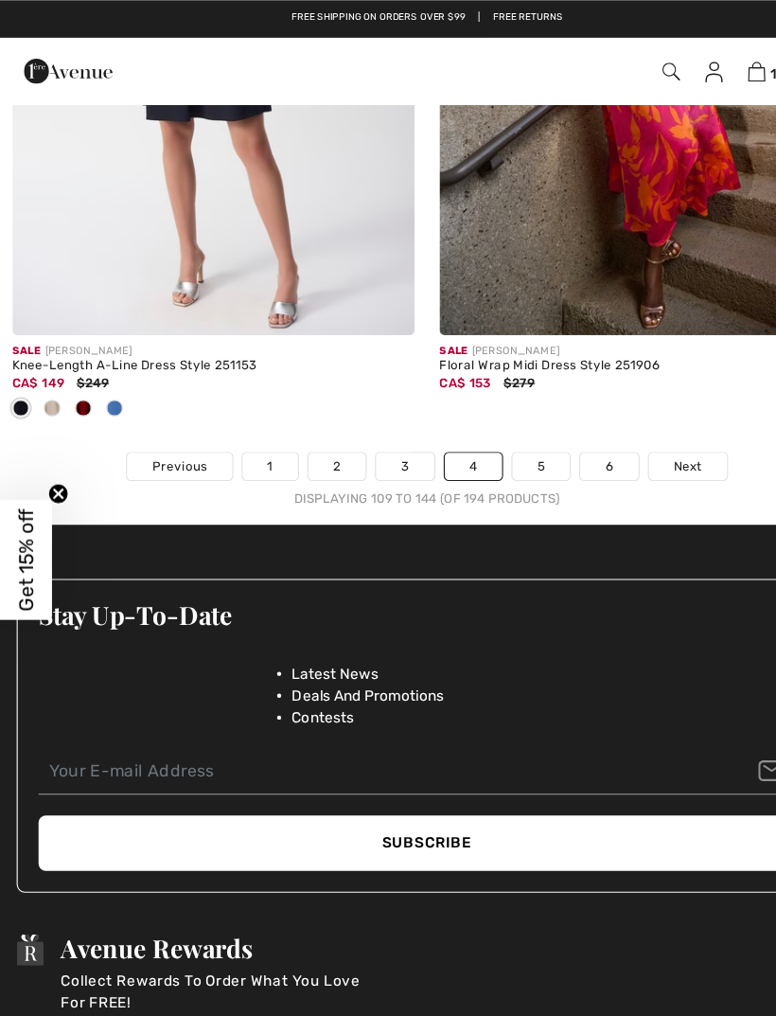
scroll to position [11713, 0]
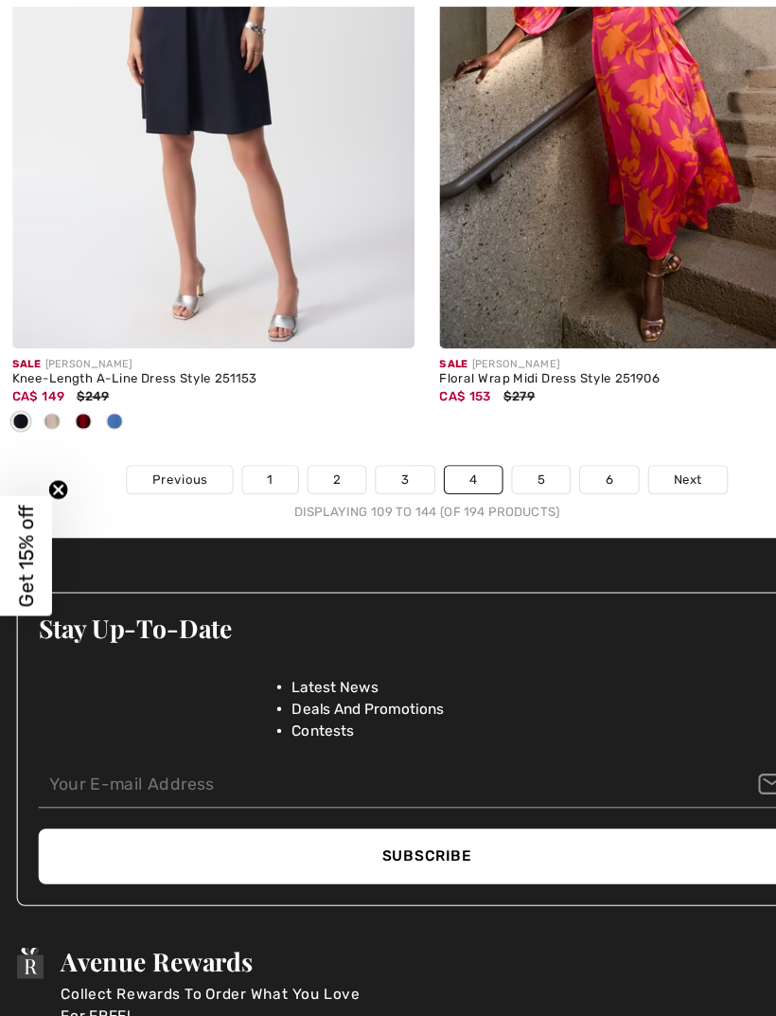
click at [497, 427] on link "5" at bounding box center [492, 439] width 52 height 25
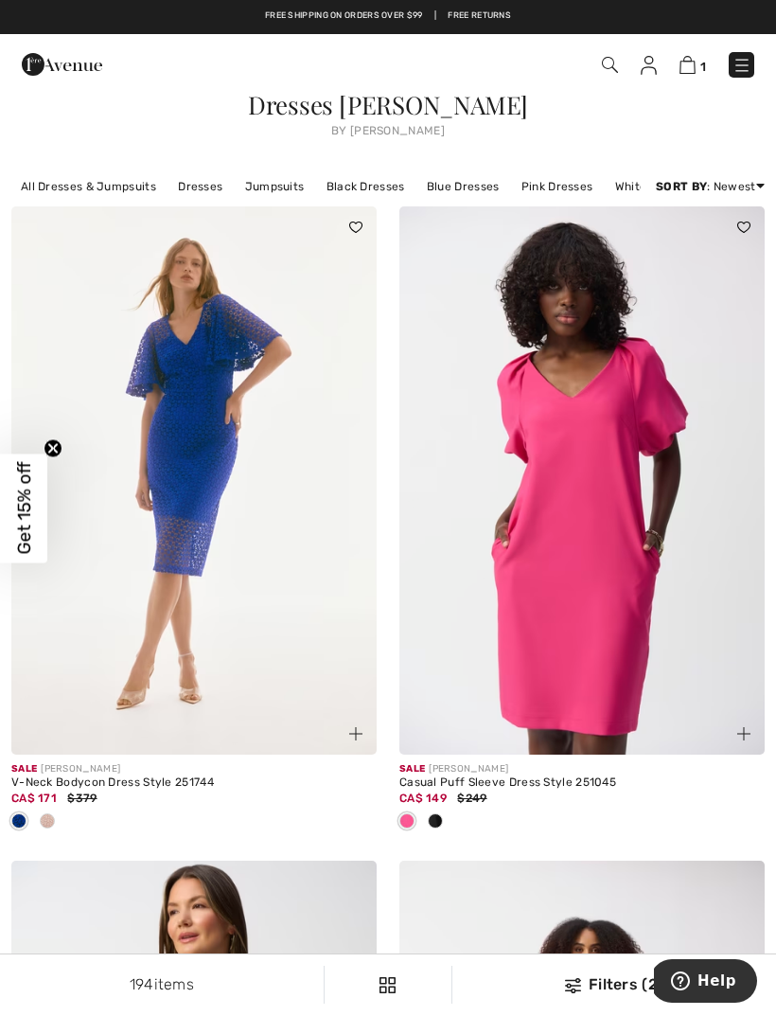
click at [543, 399] on img at bounding box center [581, 480] width 365 height 548
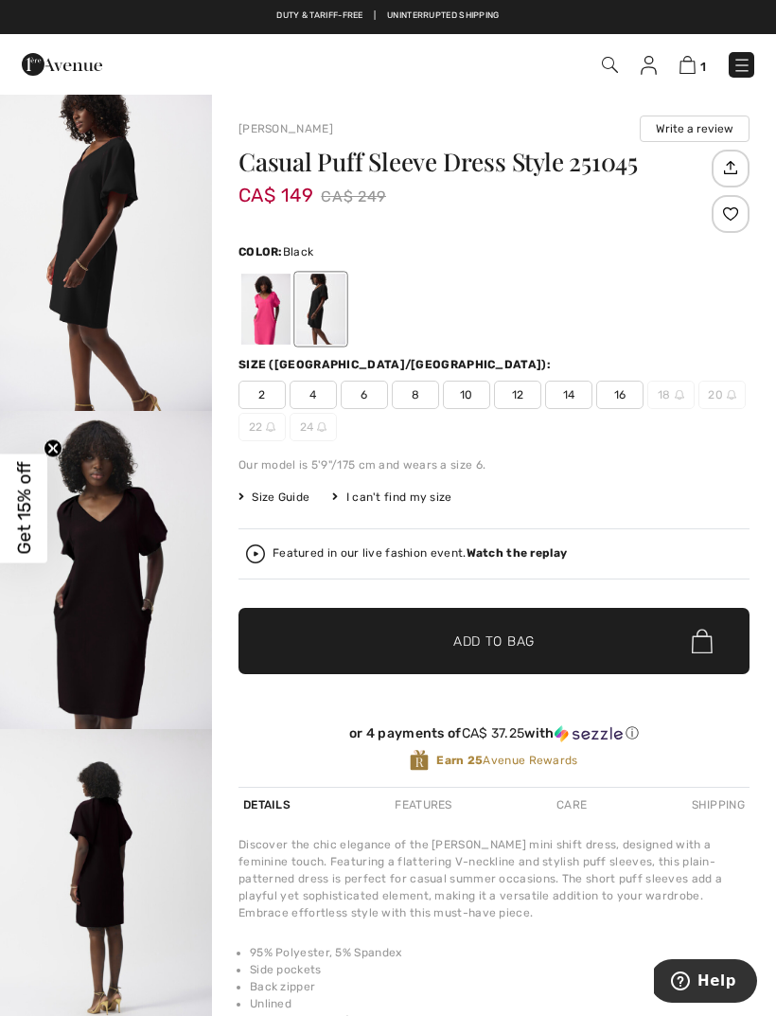
click at [279, 321] on div at bounding box center [265, 309] width 49 height 71
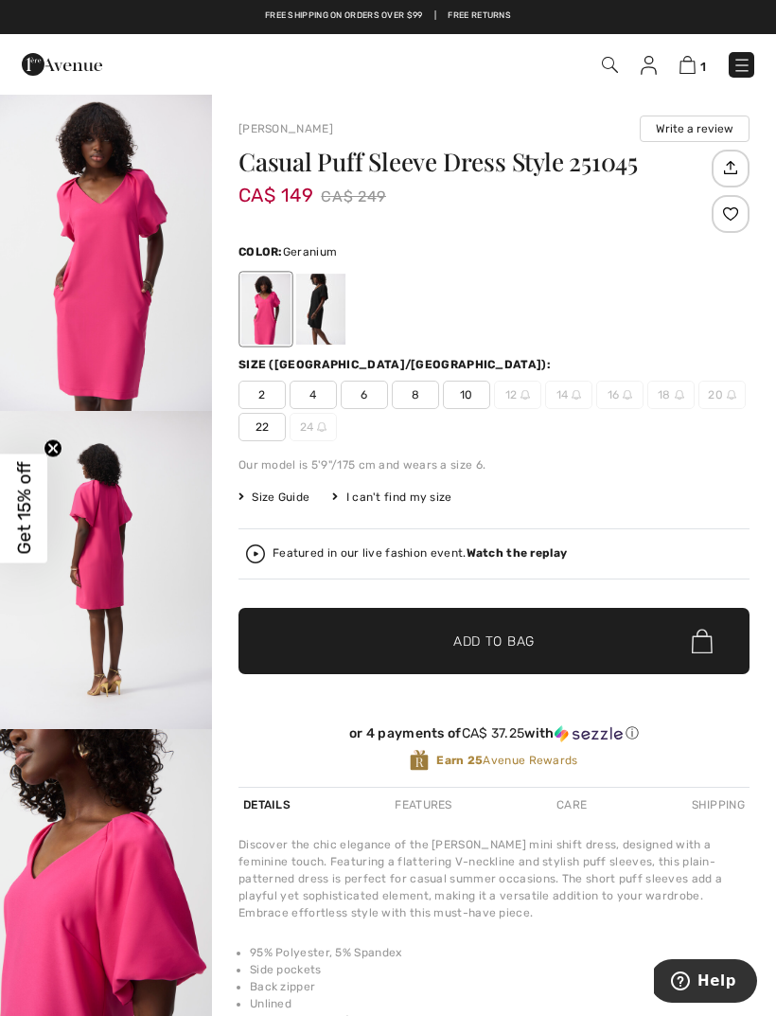
click at [525, 559] on strong "Watch the replay" at bounding box center [517, 552] width 101 height 13
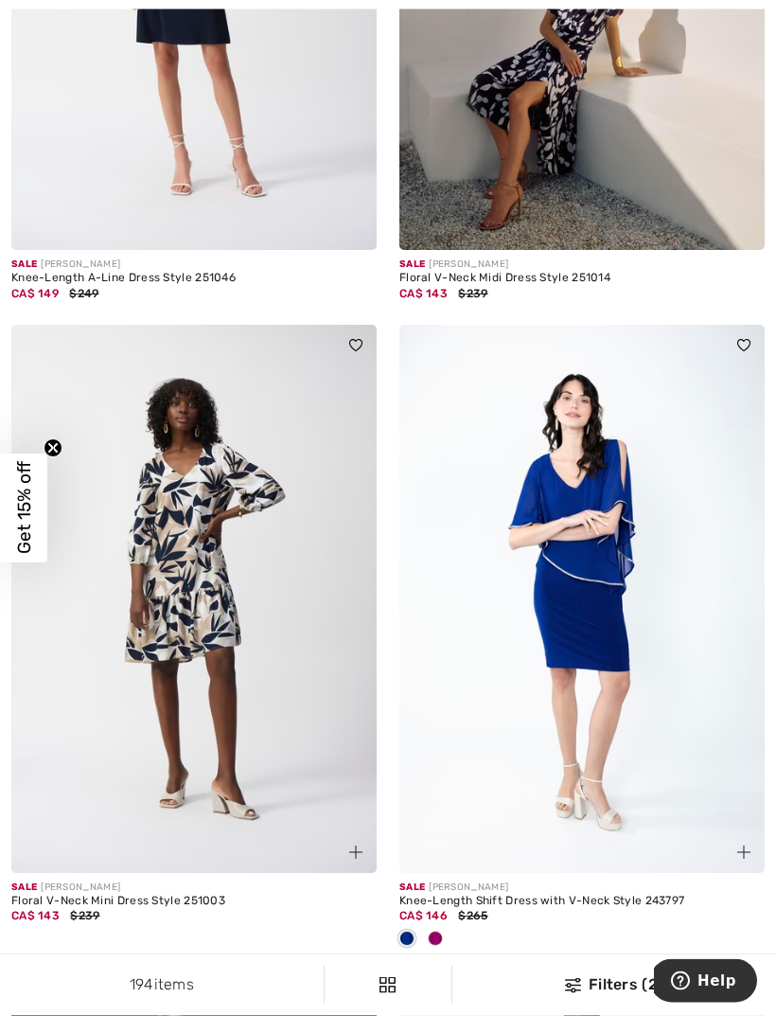
scroll to position [5834, 0]
click at [451, 928] on div at bounding box center [581, 939] width 365 height 31
click at [447, 928] on div at bounding box center [435, 939] width 28 height 31
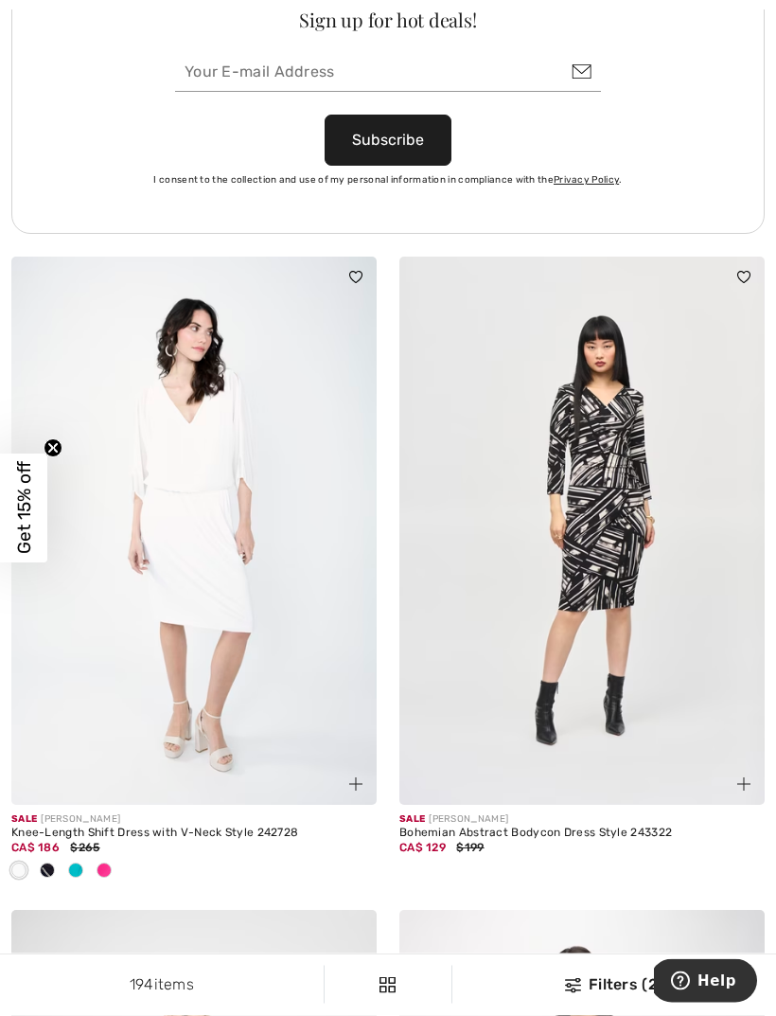
scroll to position [8148, 0]
click at [114, 859] on div at bounding box center [104, 871] width 28 height 31
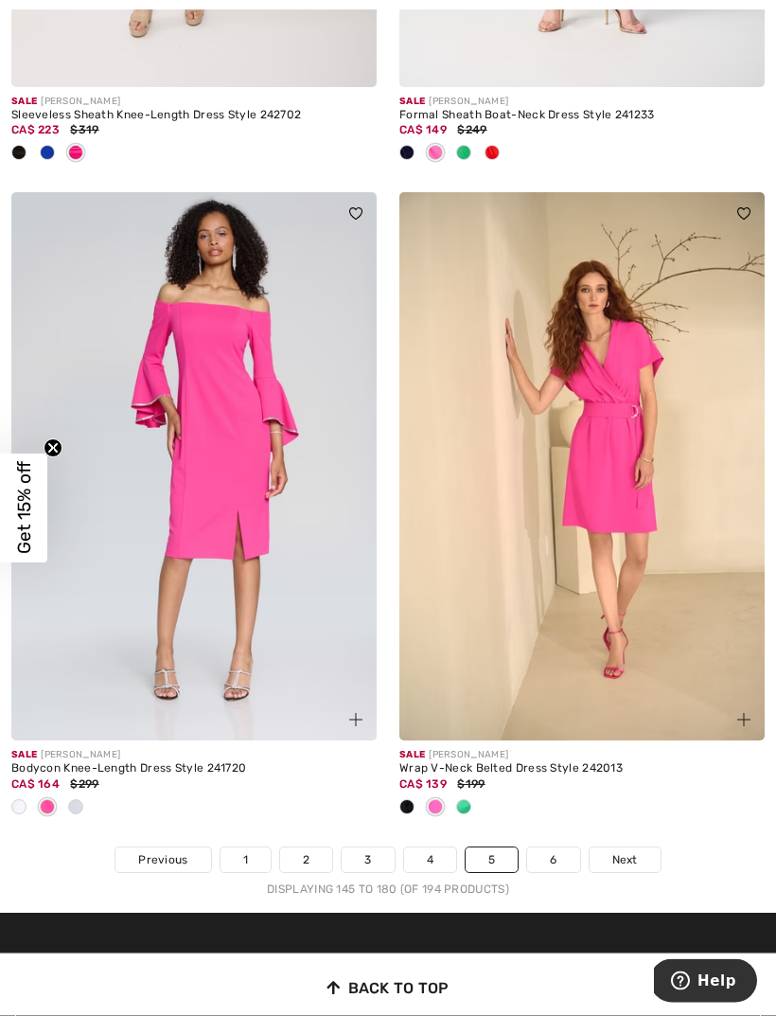
scroll to position [11419, 0]
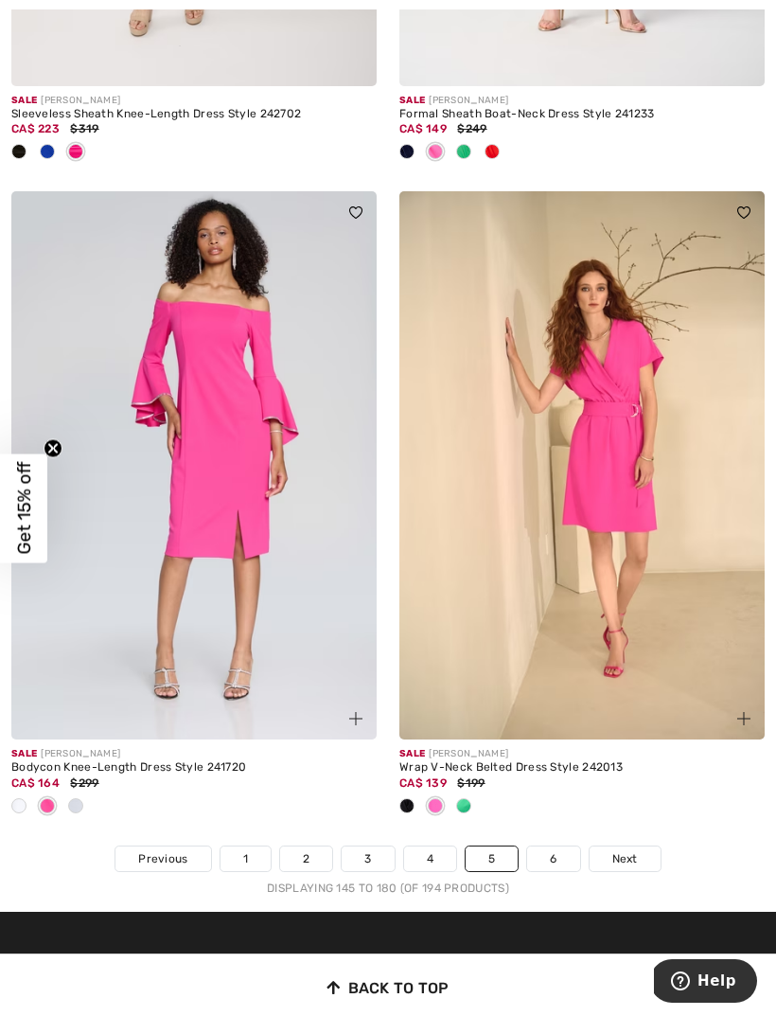
click at [625, 850] on span "Next" at bounding box center [625, 858] width 26 height 17
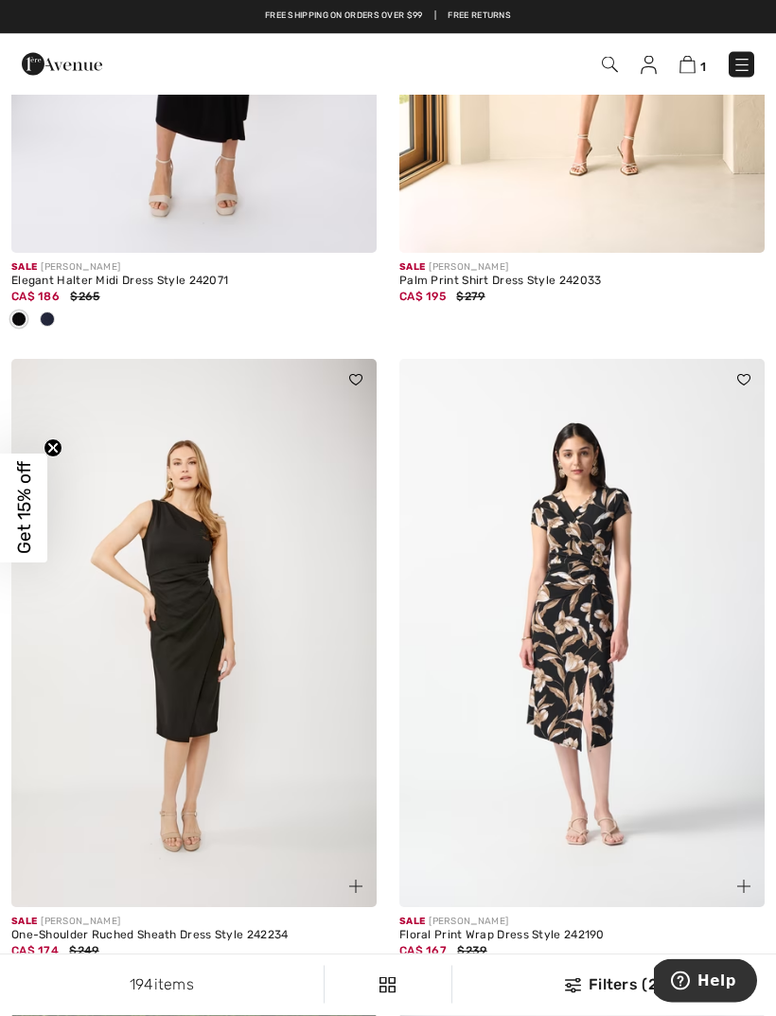
scroll to position [445, 0]
